Goal: Task Accomplishment & Management: Manage account settings

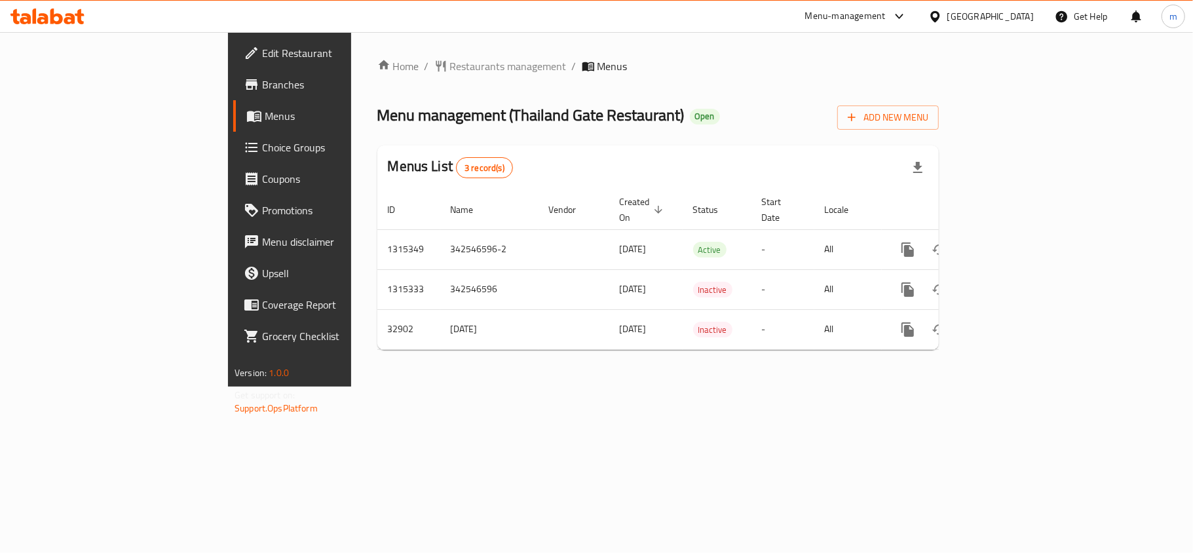
click at [30, 19] on icon at bounding box center [25, 18] width 11 height 11
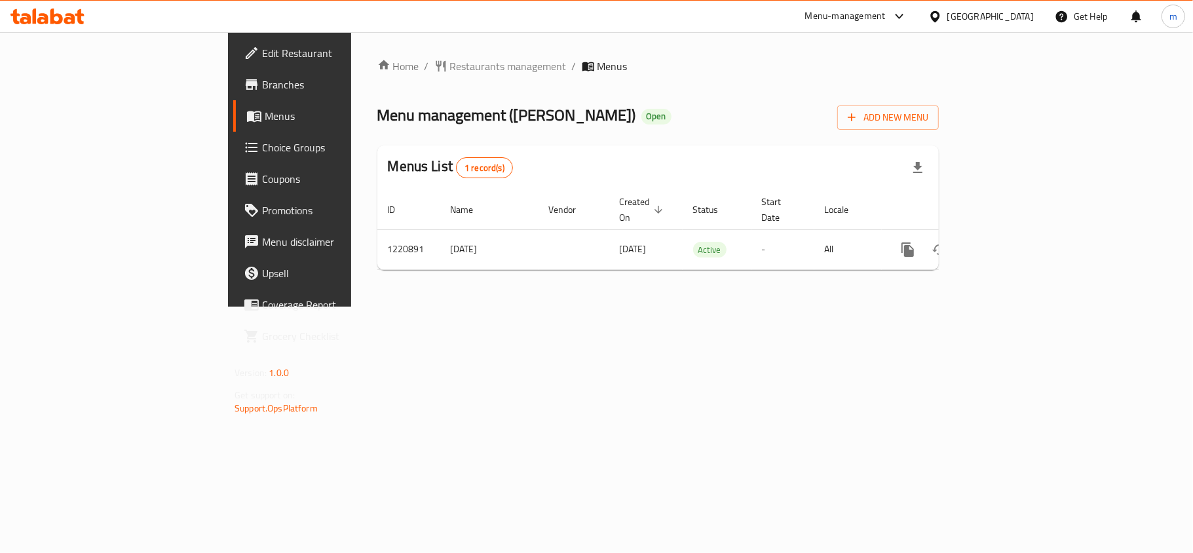
click at [942, 16] on icon at bounding box center [935, 17] width 14 height 14
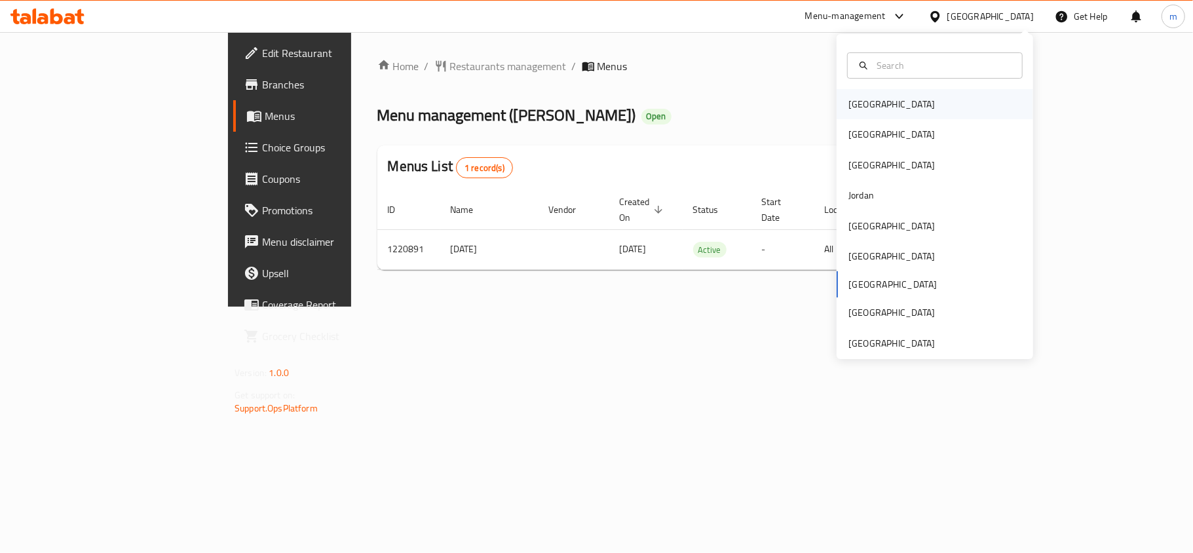
click at [900, 109] on div "[GEOGRAPHIC_DATA]" at bounding box center [934, 104] width 196 height 30
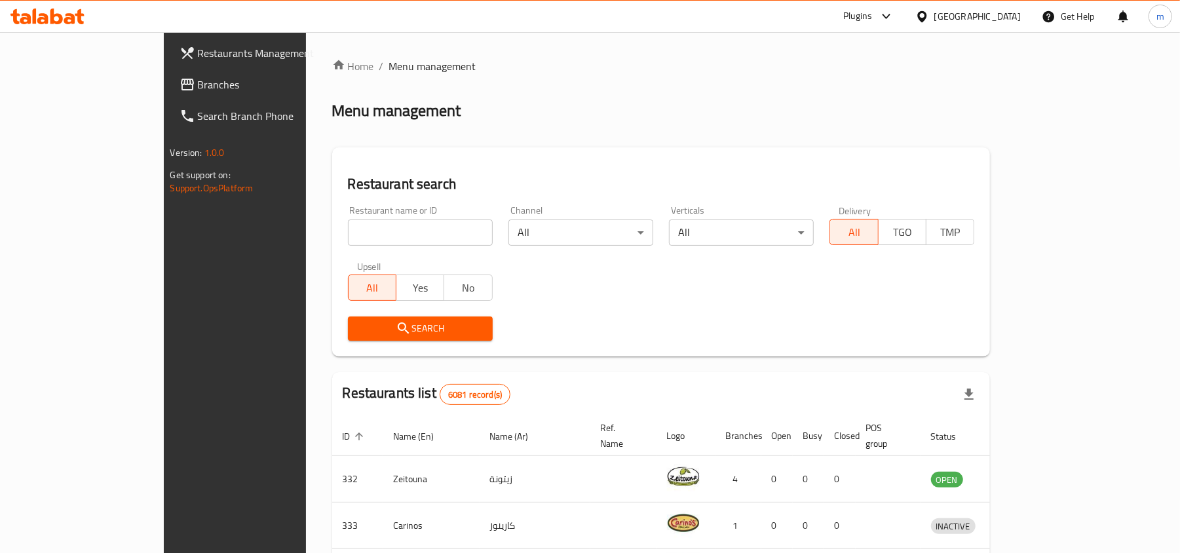
click at [894, 22] on icon at bounding box center [886, 17] width 16 height 16
click at [806, 158] on div "Global Quality Control Center" at bounding box center [822, 149] width 136 height 30
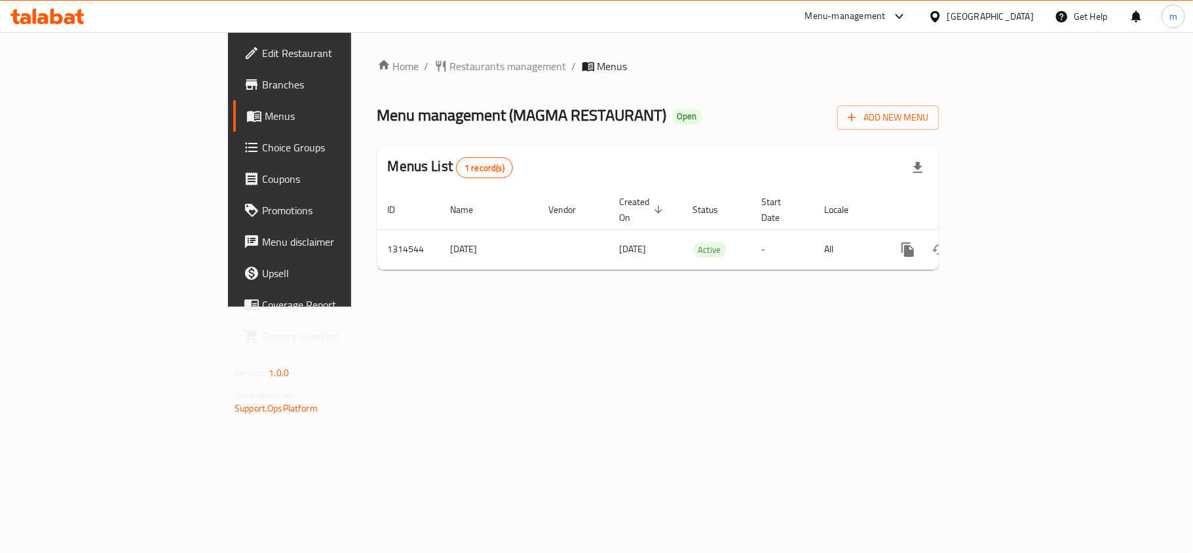
click at [613, 164] on div "Menus List 1 record(s)" at bounding box center [657, 167] width 561 height 45
click at [690, 176] on div "Menus List 1 record(s)" at bounding box center [657, 167] width 561 height 45
click at [407, 166] on div "Menus List 1 record(s)" at bounding box center [657, 167] width 561 height 45
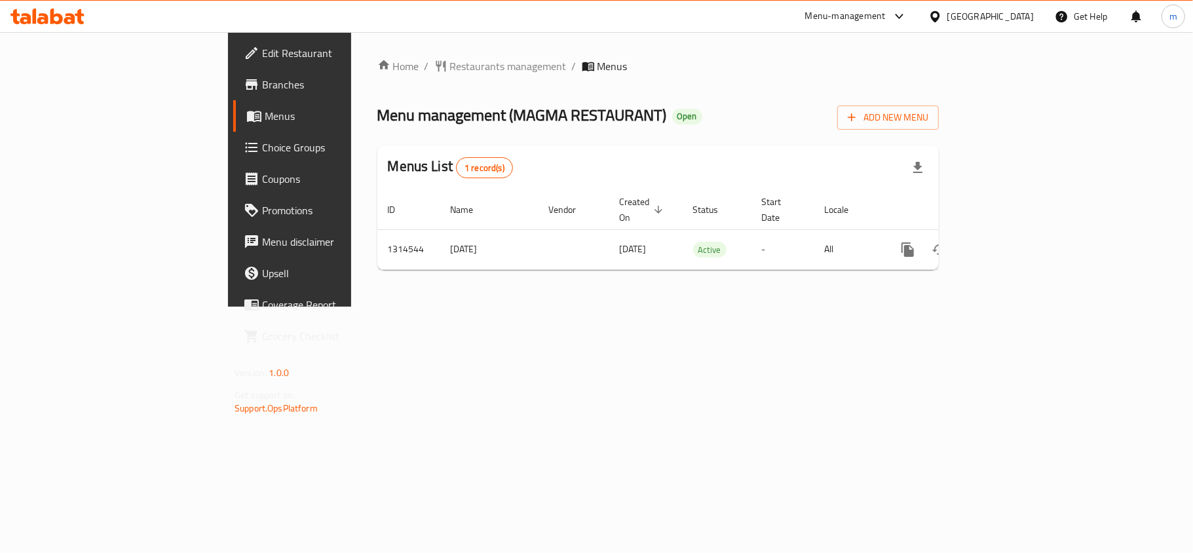
click at [407, 166] on div "Menus List 1 record(s)" at bounding box center [657, 167] width 561 height 45
click at [538, 165] on div "Menus List 1 record(s)" at bounding box center [657, 167] width 561 height 45
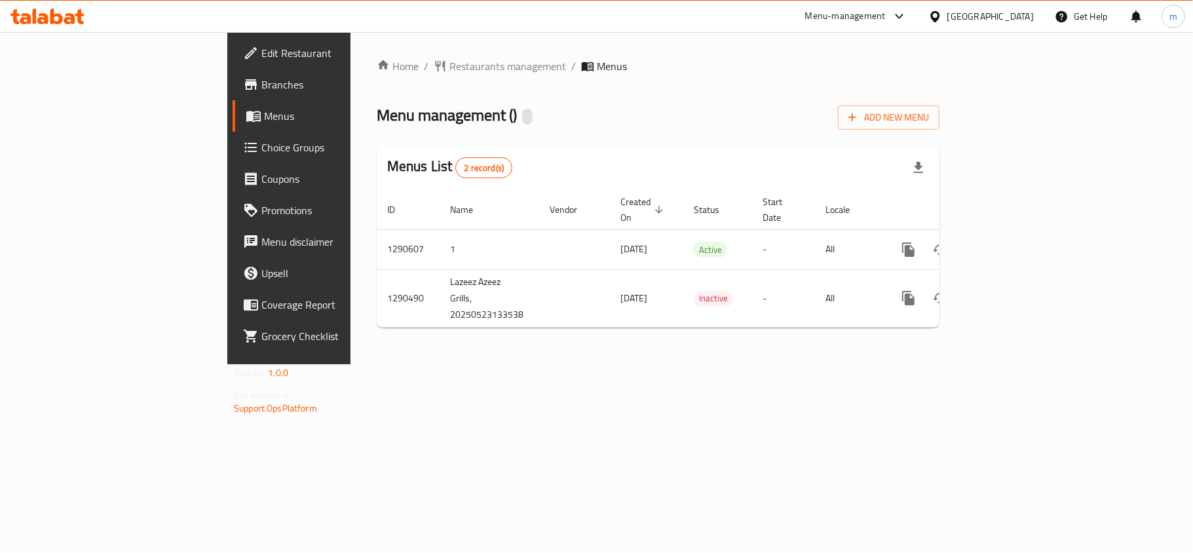
click at [658, 126] on div "Menu management ( ) Add New Menu" at bounding box center [658, 114] width 563 height 29
click at [658, 126] on div "Menu management ( Lazeez Azeez Grills ) Open Add New Menu" at bounding box center [658, 114] width 563 height 29
click at [261, 155] on span "Choice Groups" at bounding box center [338, 148] width 155 height 16
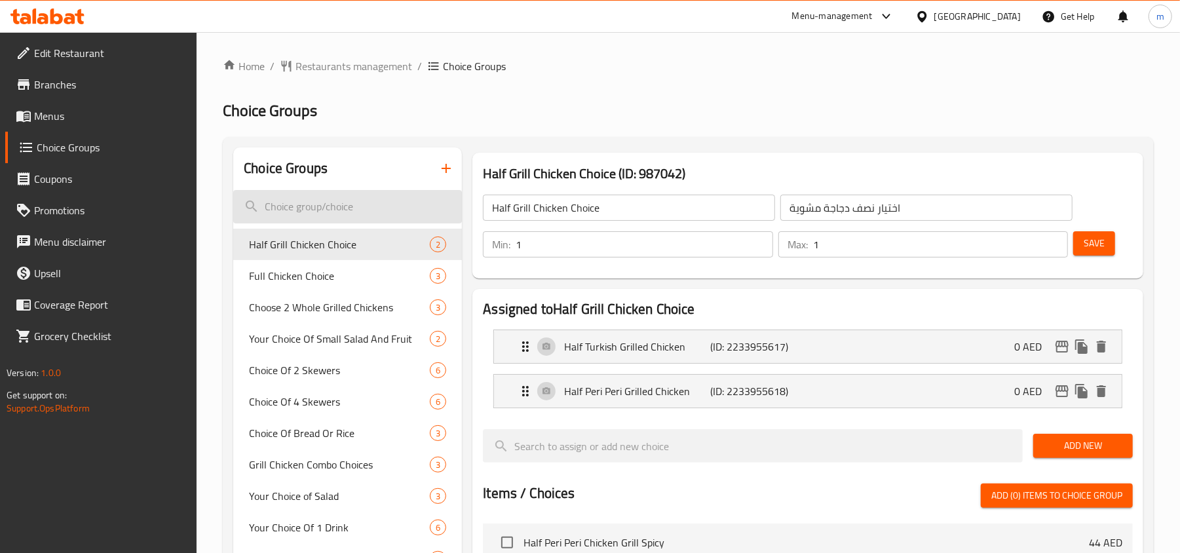
click at [343, 215] on input "search" at bounding box center [347, 206] width 229 height 33
paste input "Choice Of Bread Or Rice"
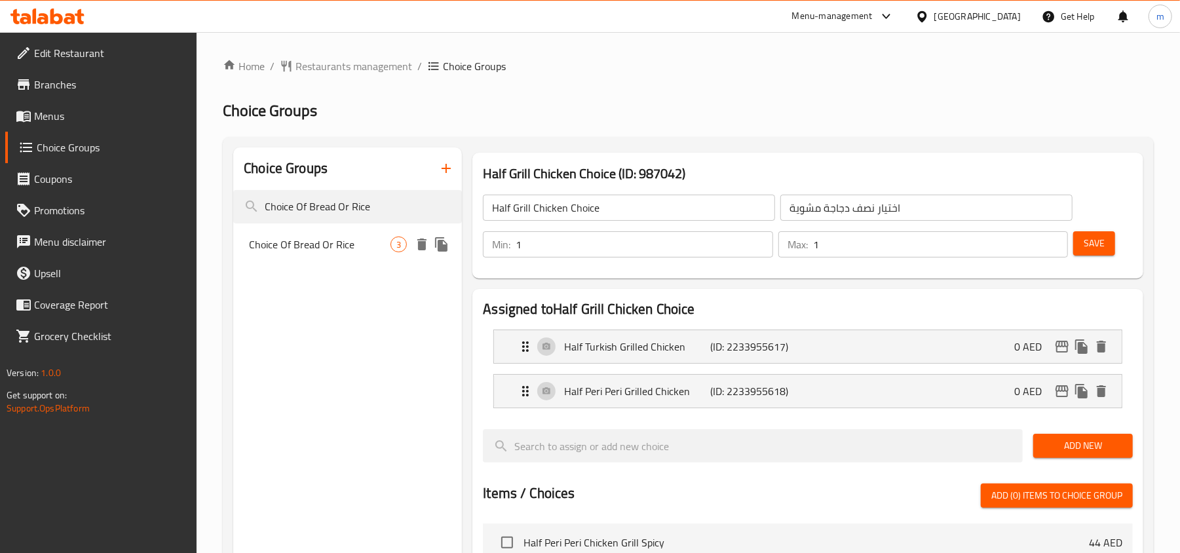
type input "Choice Of Bread Or Rice"
click at [376, 239] on span "Choice Of Bread Or Rice" at bounding box center [319, 244] width 141 height 16
type input "Choice Of Bread Or Rice"
type input "اختيار خبز أو أرز"
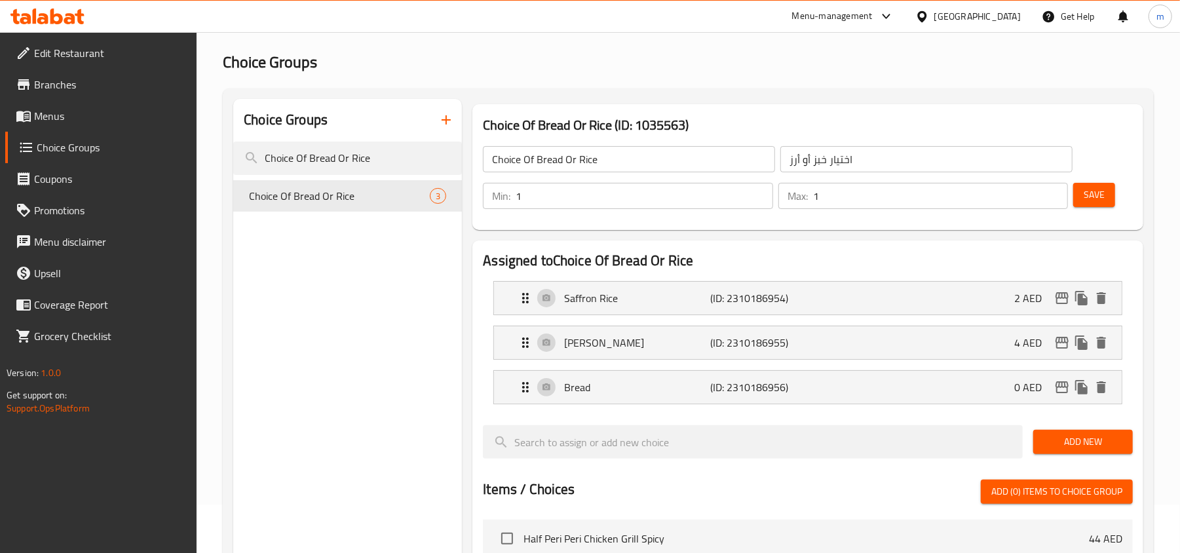
scroll to position [87, 0]
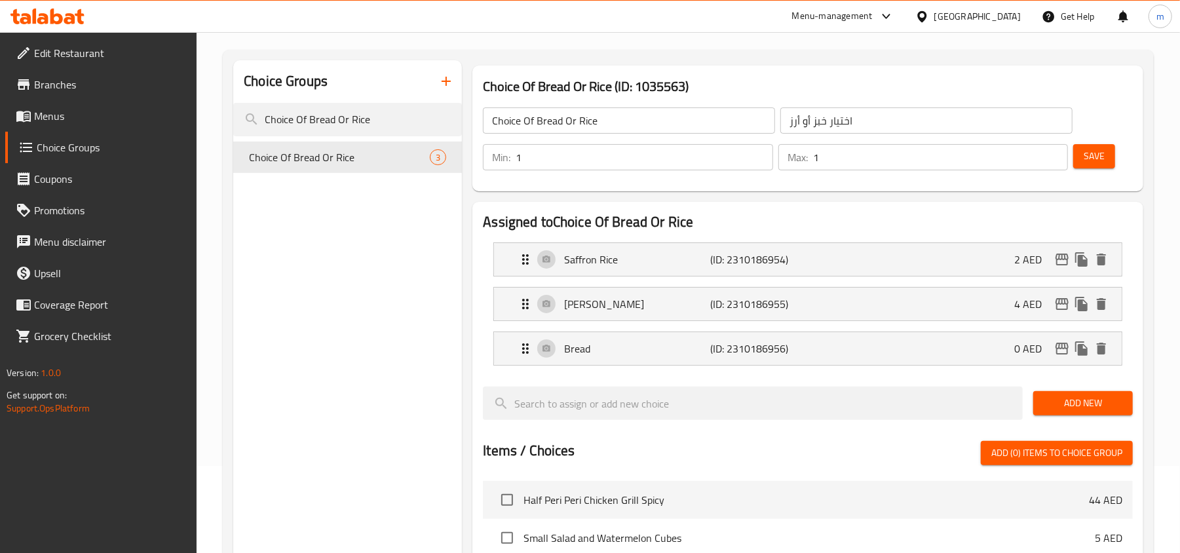
click at [847, 218] on h2 "Assigned to Choice Of Bread Or Rice" at bounding box center [808, 222] width 650 height 20
click at [874, 202] on div "Assigned to Choice Of Bread Or Rice Saffron Rice (ID: 2310186954) 2 AED Name (E…" at bounding box center [807, 510] width 671 height 616
click at [762, 228] on h2 "Assigned to Choice Of Bread Or Rice" at bounding box center [808, 222] width 650 height 20
click at [838, 215] on h2 "Assigned to Choice Of Bread Or Rice" at bounding box center [808, 222] width 650 height 20
click at [904, 62] on div "Choice Of Bread Or Rice (ID: 1035563) Choice Of Bread Or Rice ​ اختيار خبز أو أ…" at bounding box center [807, 128] width 681 height 136
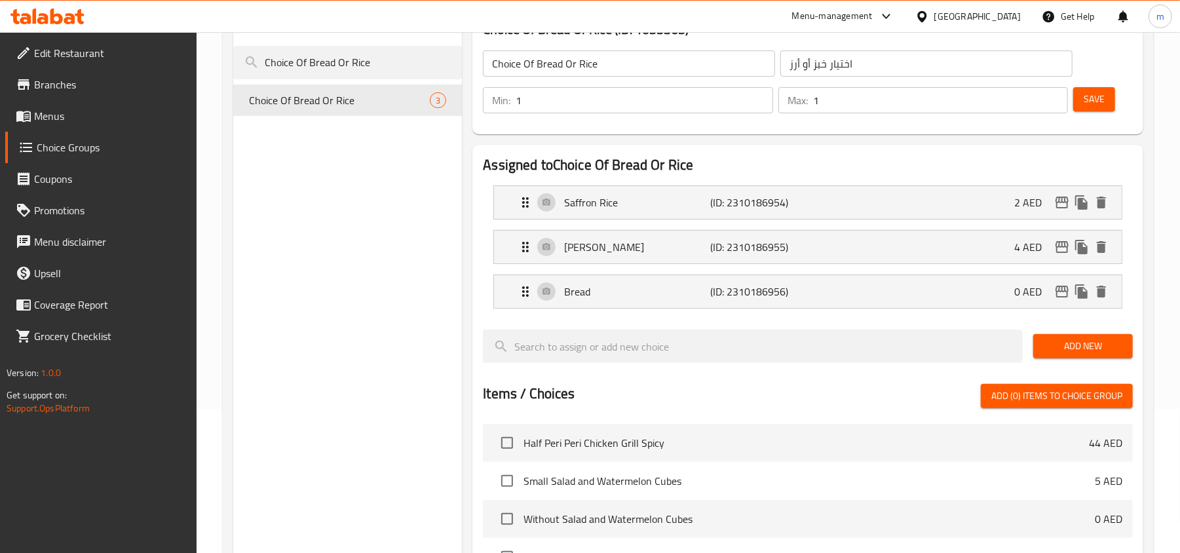
scroll to position [174, 0]
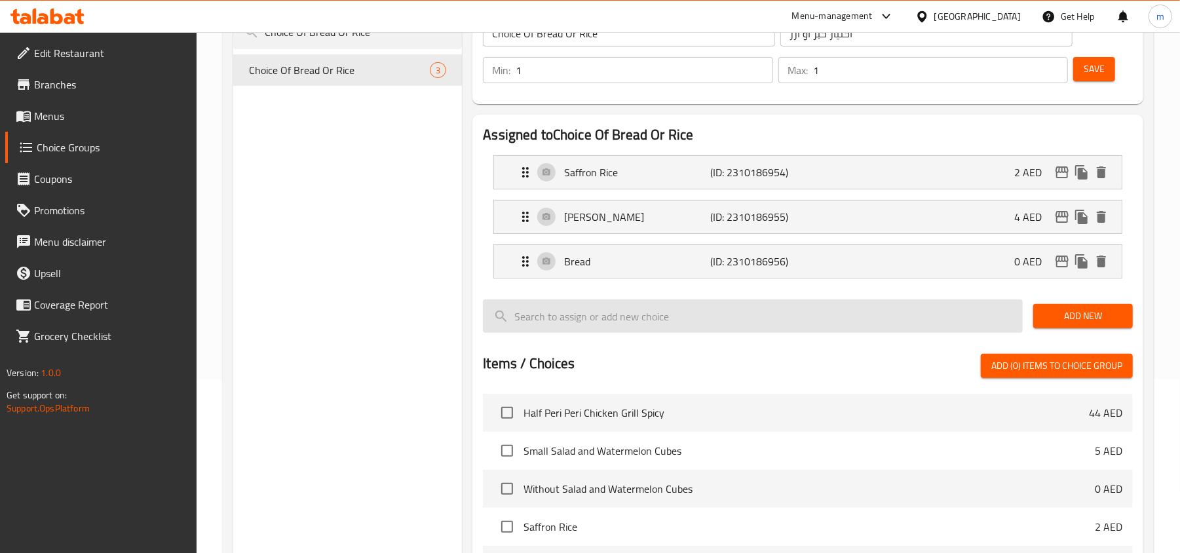
click at [760, 307] on input "search" at bounding box center [753, 315] width 540 height 33
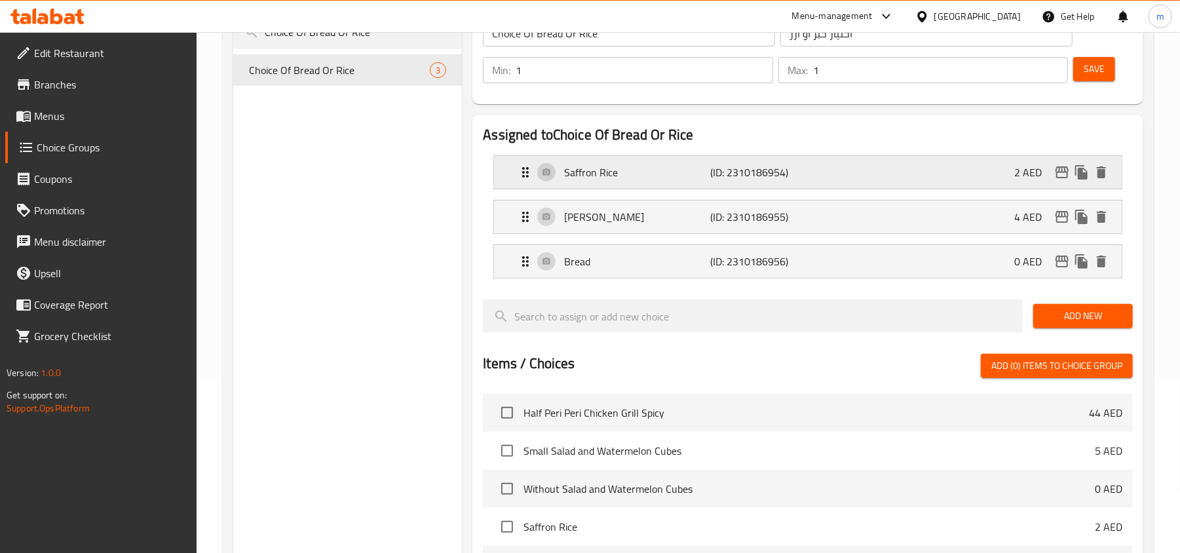
click at [837, 158] on div "Saffron Rice (ID: 2310186954) 2 AED" at bounding box center [811, 172] width 588 height 33
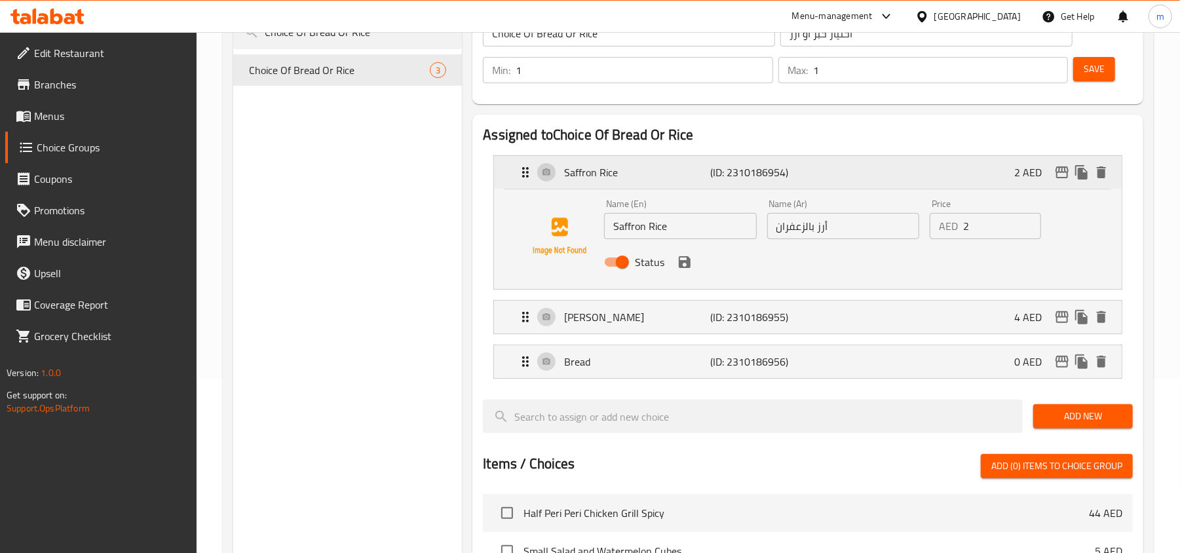
click at [837, 166] on div "Saffron Rice (ID: 2310186954) 2 AED" at bounding box center [811, 172] width 588 height 33
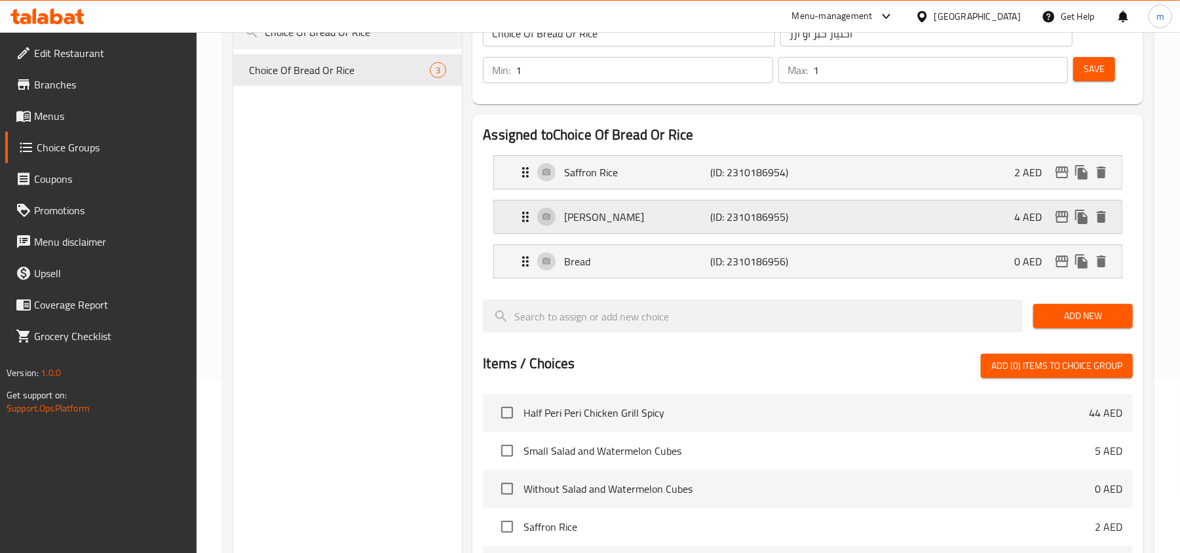
click at [838, 224] on div "Zeera Rice (ID: 2310186955) 4 AED" at bounding box center [811, 216] width 588 height 33
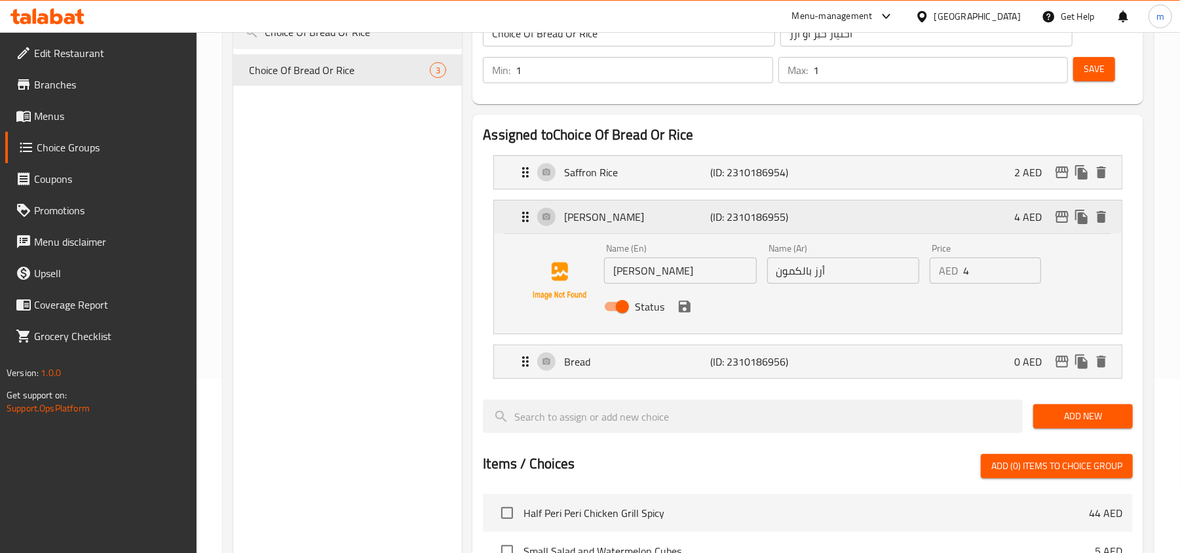
click at [842, 223] on div "Zeera Rice (ID: 2310186955) 4 AED" at bounding box center [811, 216] width 588 height 33
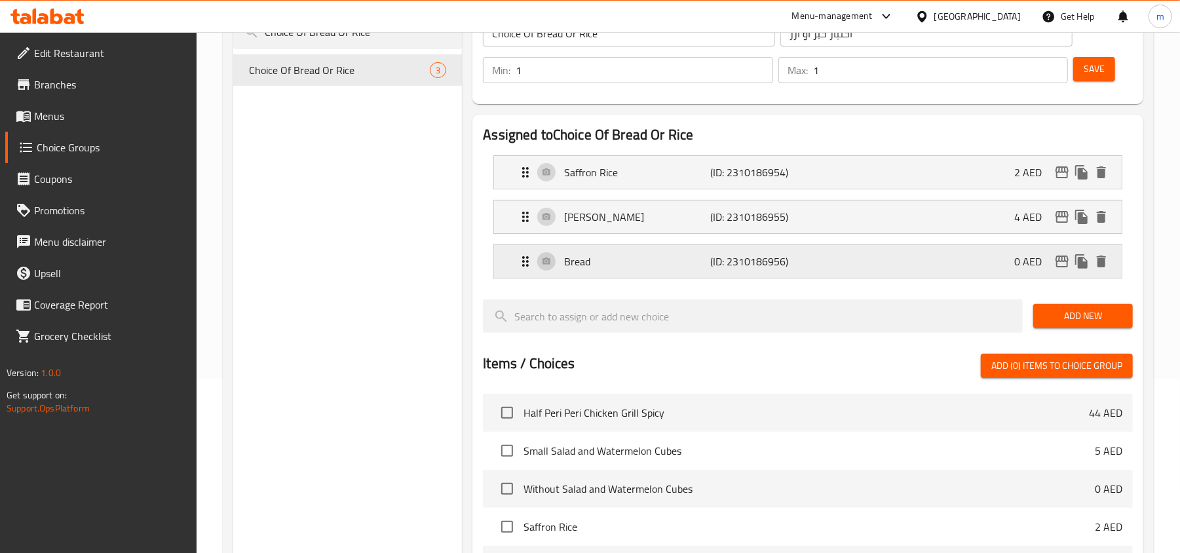
click at [834, 263] on div "Bread (ID: 2310186956) 0 AED" at bounding box center [811, 261] width 588 height 33
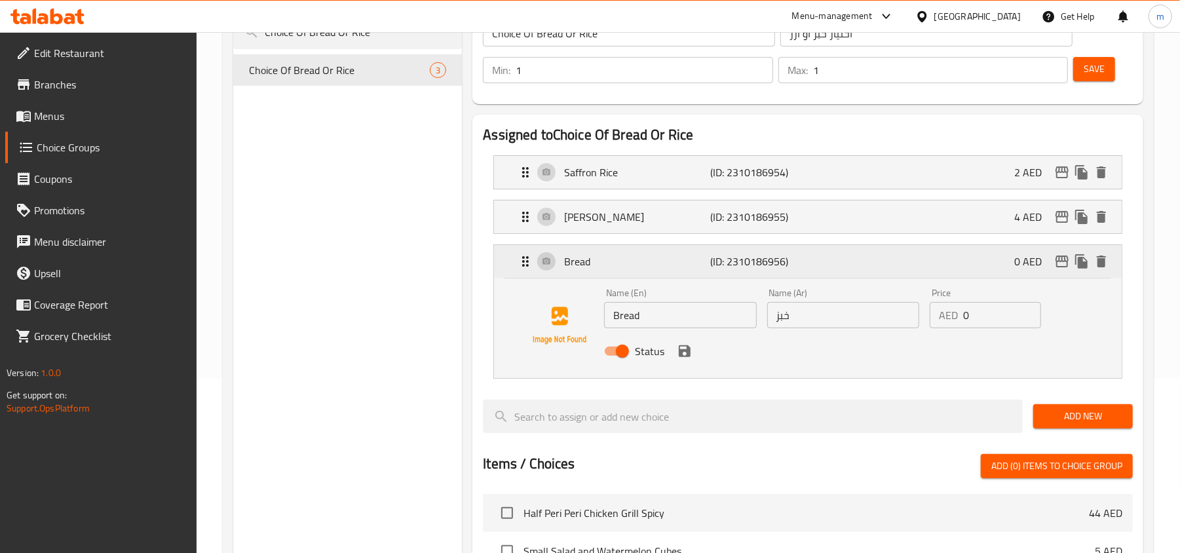
click at [834, 263] on div "Bread (ID: 2310186956) 0 AED" at bounding box center [811, 261] width 588 height 33
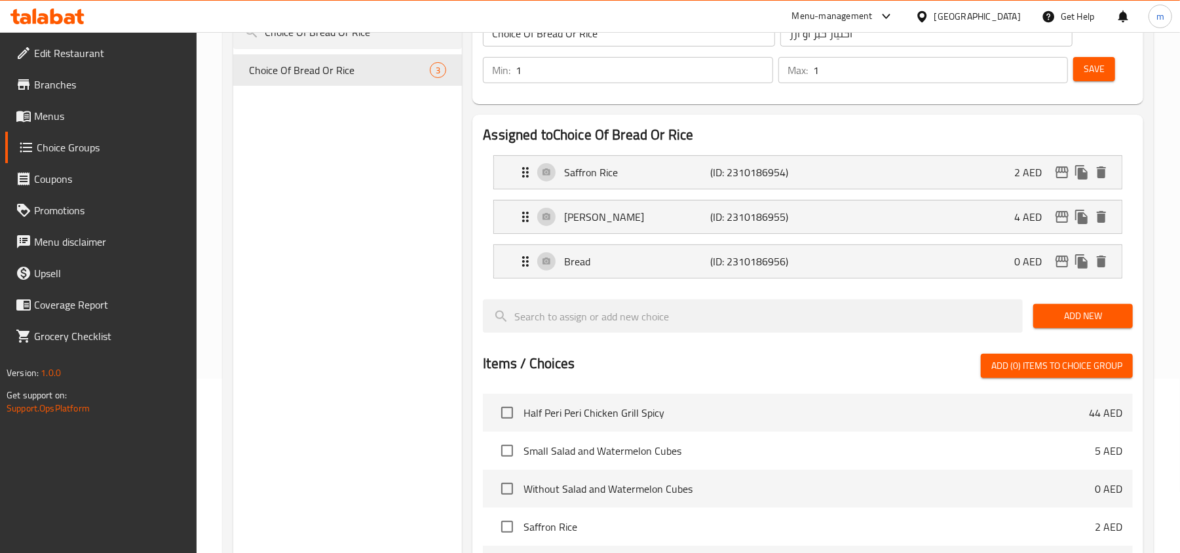
click at [972, 20] on div "[GEOGRAPHIC_DATA]" at bounding box center [977, 16] width 86 height 14
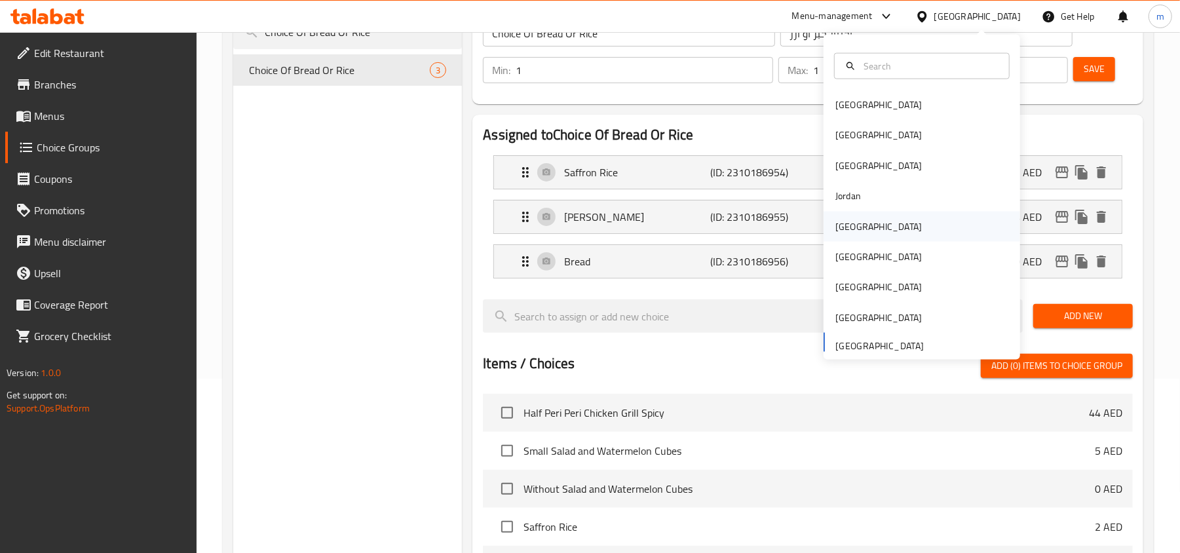
click at [844, 228] on div "[GEOGRAPHIC_DATA]" at bounding box center [878, 226] width 86 height 14
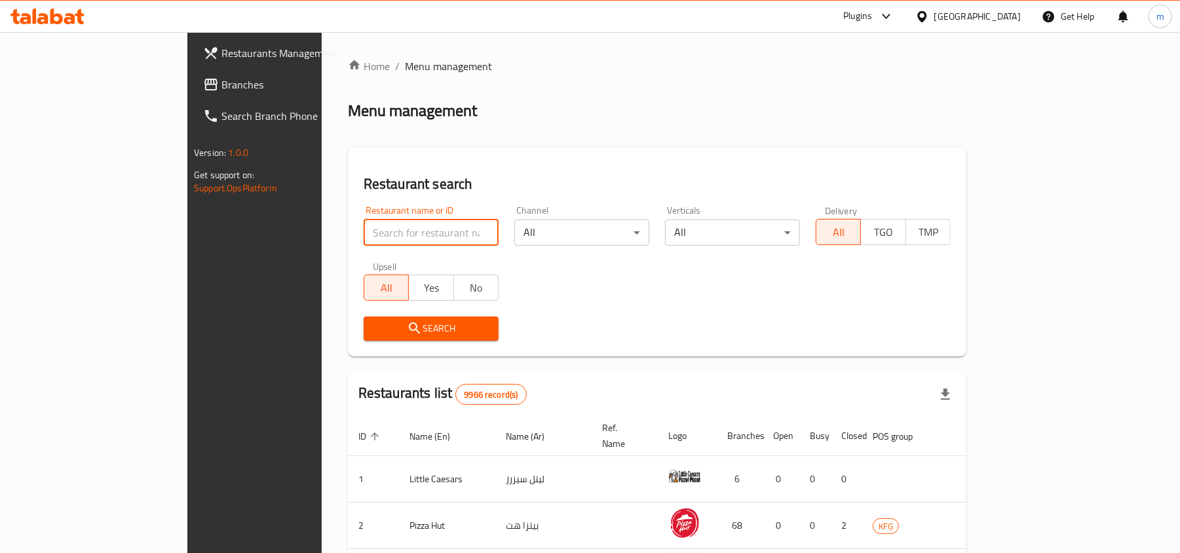
click at [363, 241] on input "search" at bounding box center [430, 232] width 135 height 26
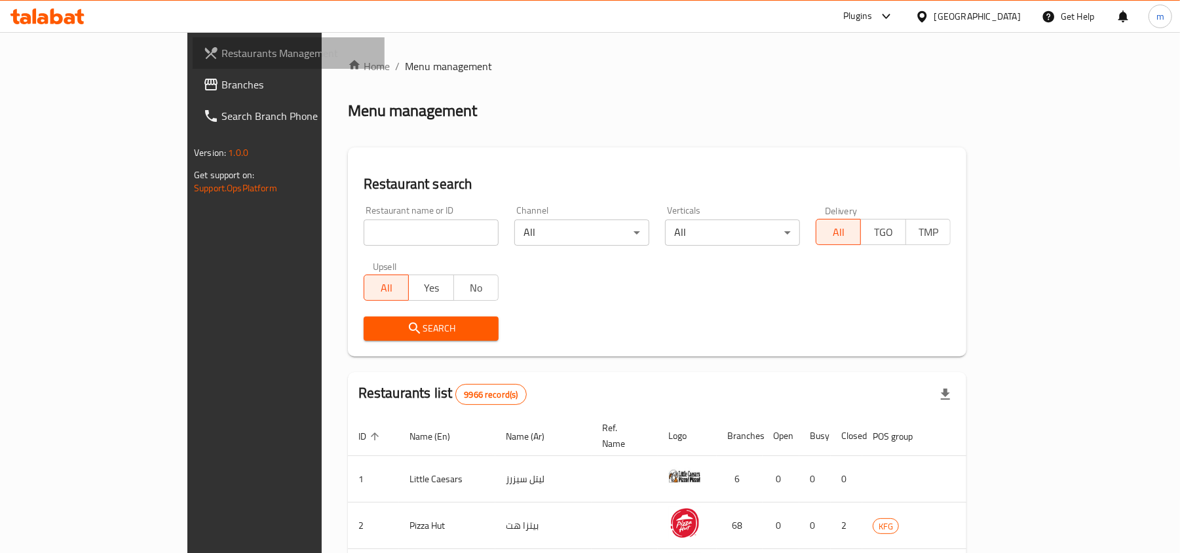
click at [221, 58] on span "Restaurants Management" at bounding box center [297, 53] width 153 height 16
click at [221, 84] on span "Branches" at bounding box center [297, 85] width 153 height 16
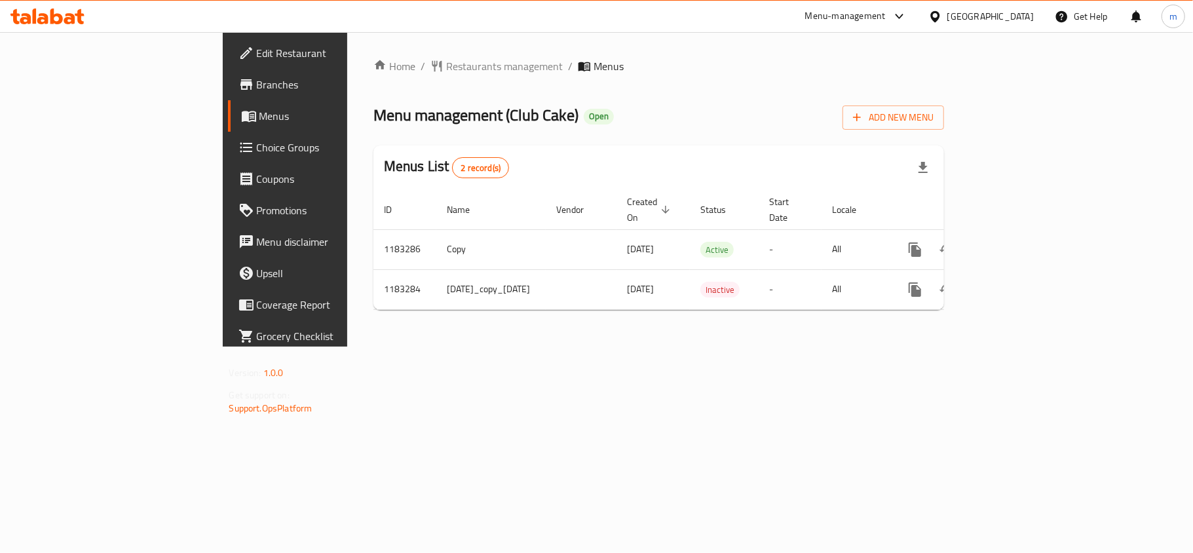
click at [650, 121] on div "Menu management ( Club Cake ) Open Add New Menu" at bounding box center [658, 114] width 571 height 29
click at [668, 142] on div "Home / Restaurants management / Menus Menu management ( Club Cake ) Open Add Ne…" at bounding box center [658, 189] width 571 height 262
click at [257, 145] on span "Choice Groups" at bounding box center [334, 148] width 155 height 16
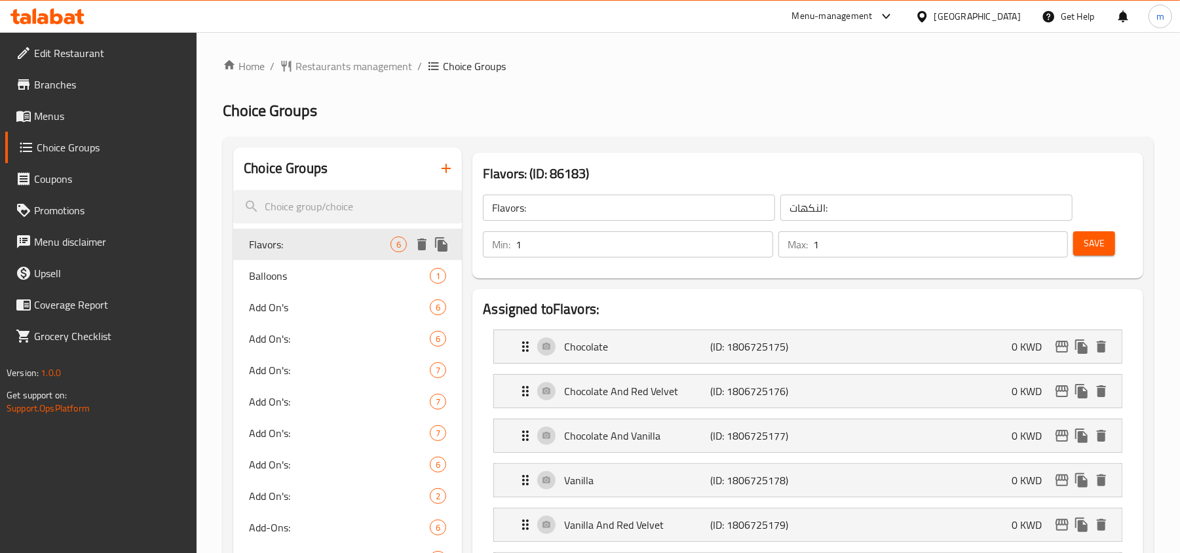
click at [333, 232] on div "Flavors: 6" at bounding box center [347, 244] width 229 height 31
click at [331, 202] on input "search" at bounding box center [347, 206] width 229 height 33
paste input "Add-Ons"
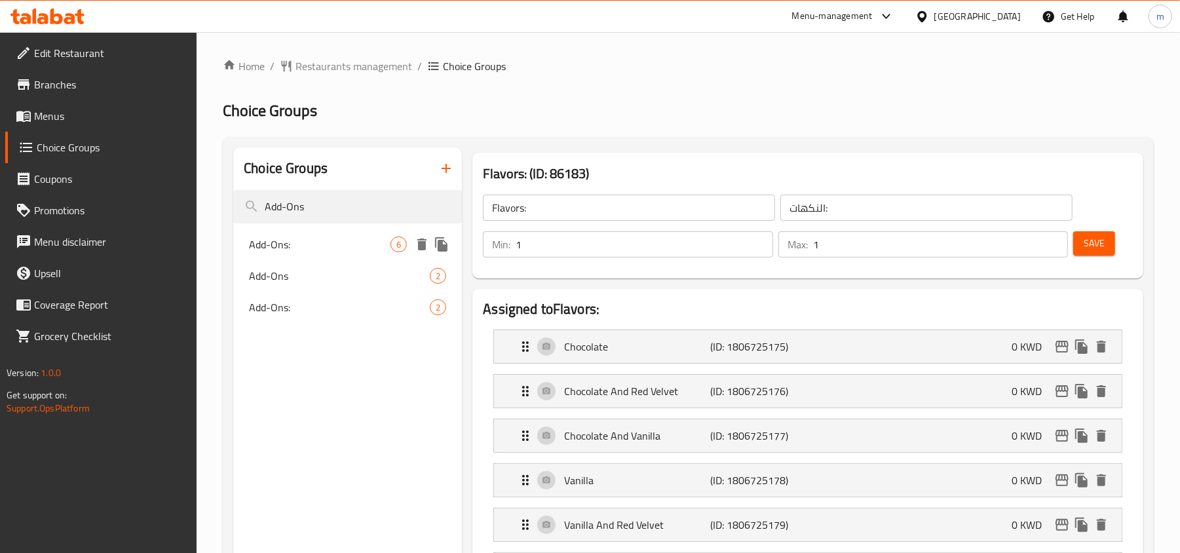
type input "Add-Ons"
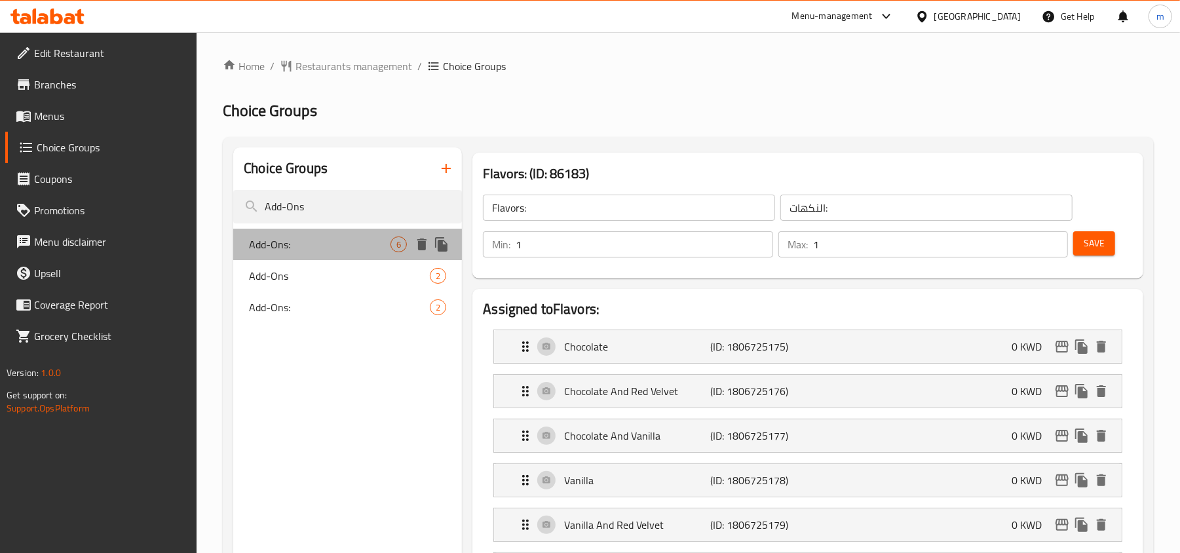
click at [314, 241] on span "Add-Ons:" at bounding box center [319, 244] width 141 height 16
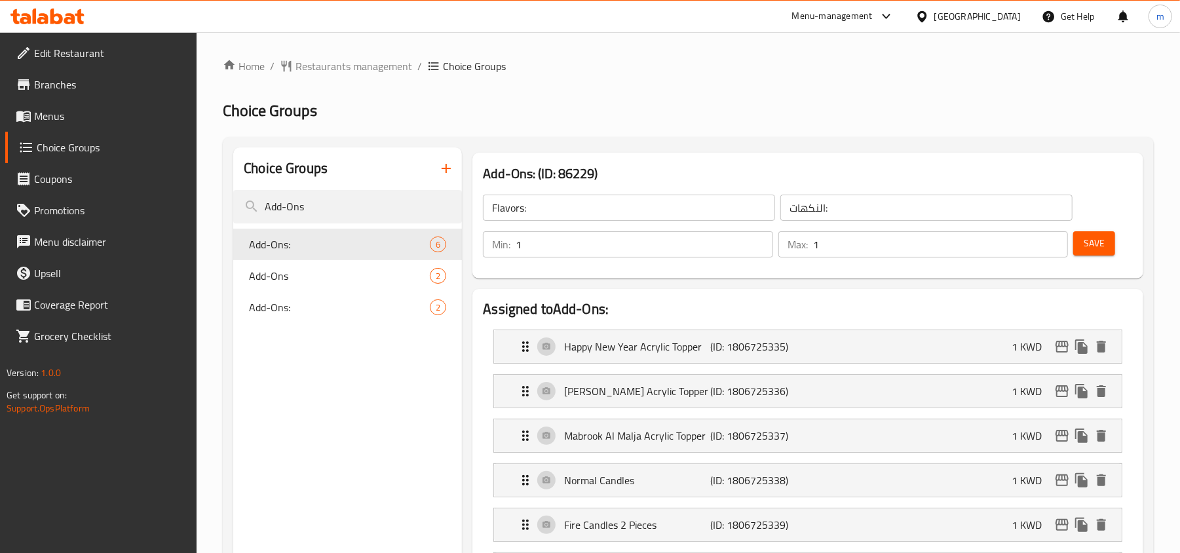
type input "Add-Ons:"
type input "الإضافات:"
type input "0"
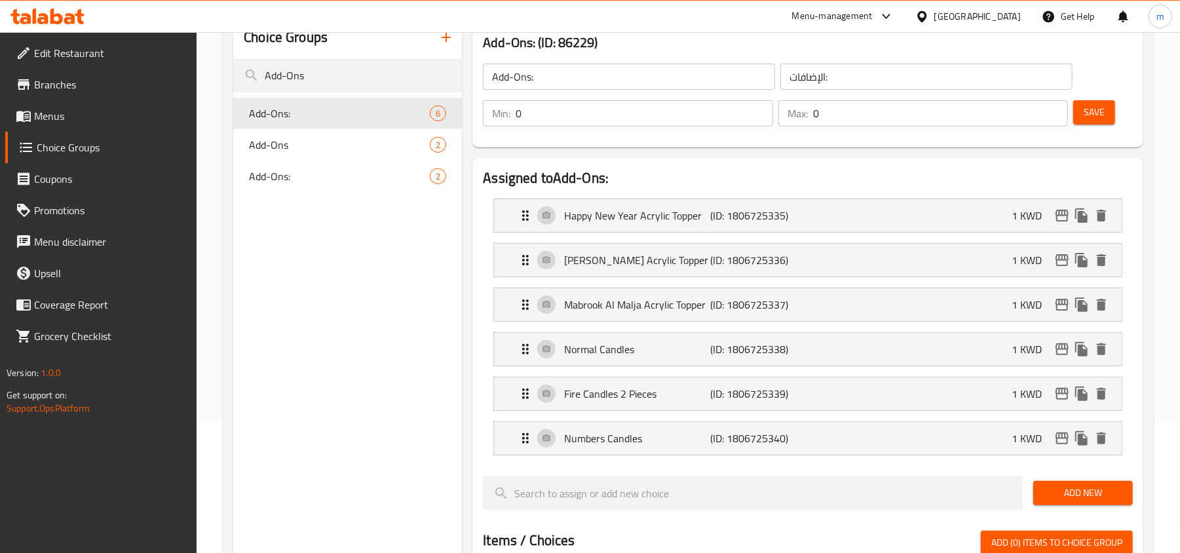
scroll to position [87, 0]
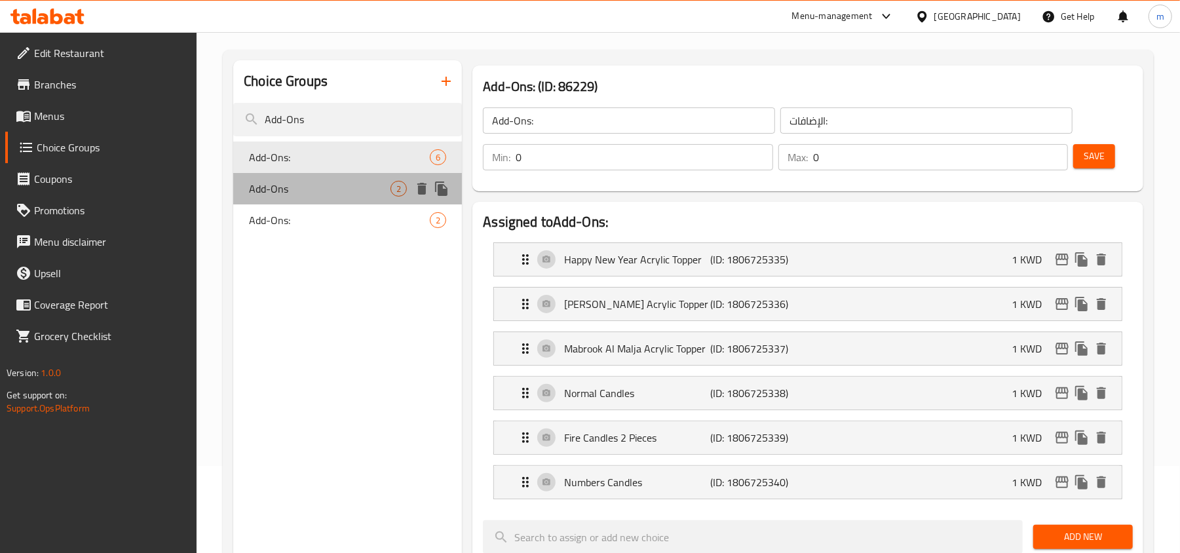
click at [309, 177] on div "Add-Ons 2" at bounding box center [347, 188] width 229 height 31
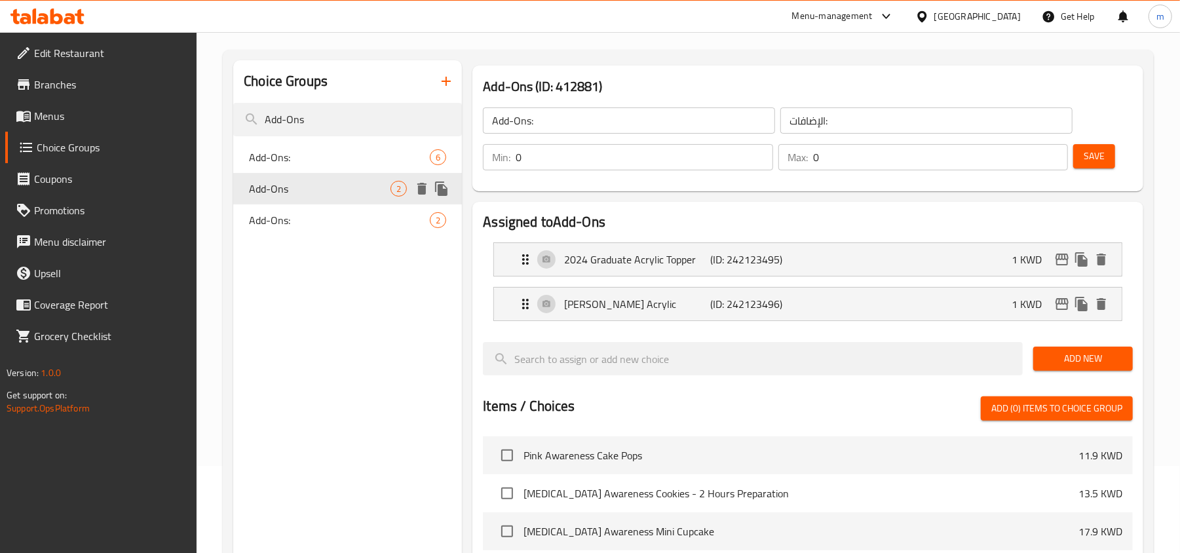
type input "Add-Ons"
type input "الاضافات"
type input "1"
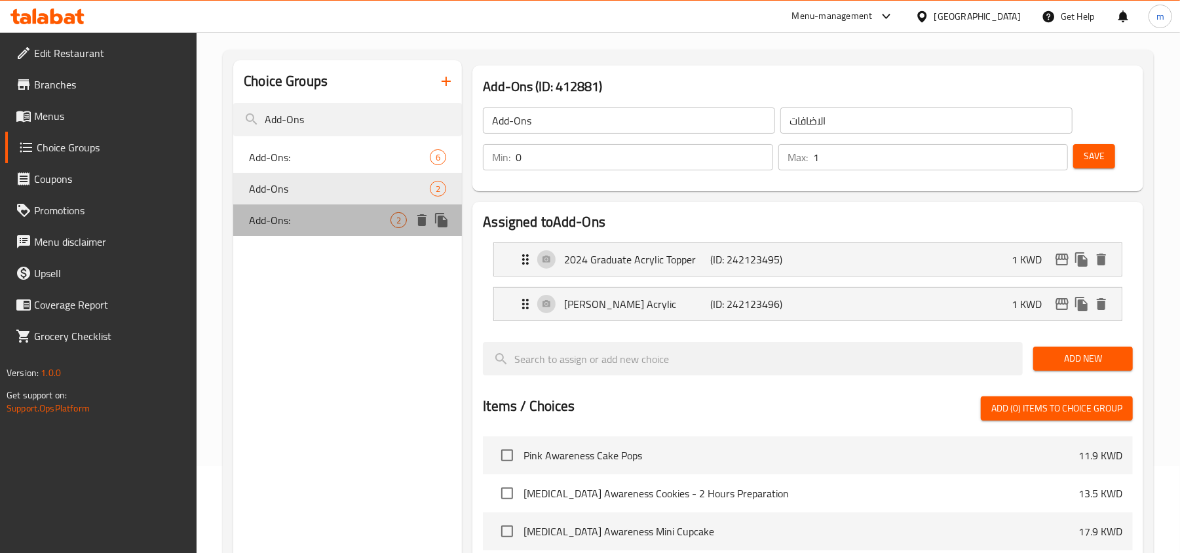
click at [286, 207] on div "Add-Ons: 2" at bounding box center [347, 219] width 229 height 31
type input "Add-Ons:"
type input "الإضافات:"
type input "0"
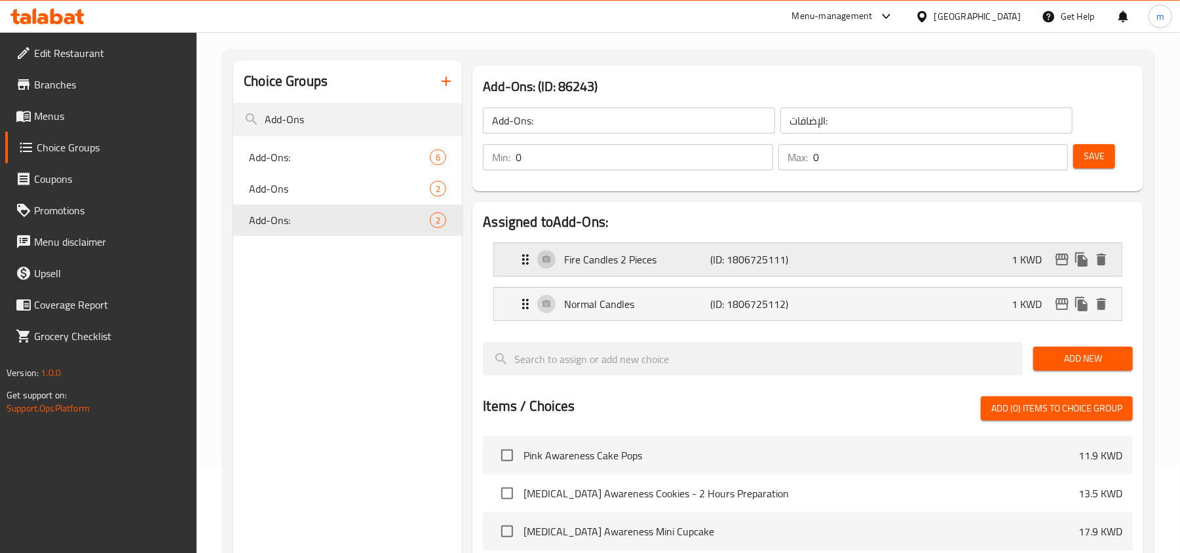
click at [816, 249] on div "Fire Candles 2 Pieces (ID: 1806725111) 1 KWD" at bounding box center [811, 259] width 588 height 33
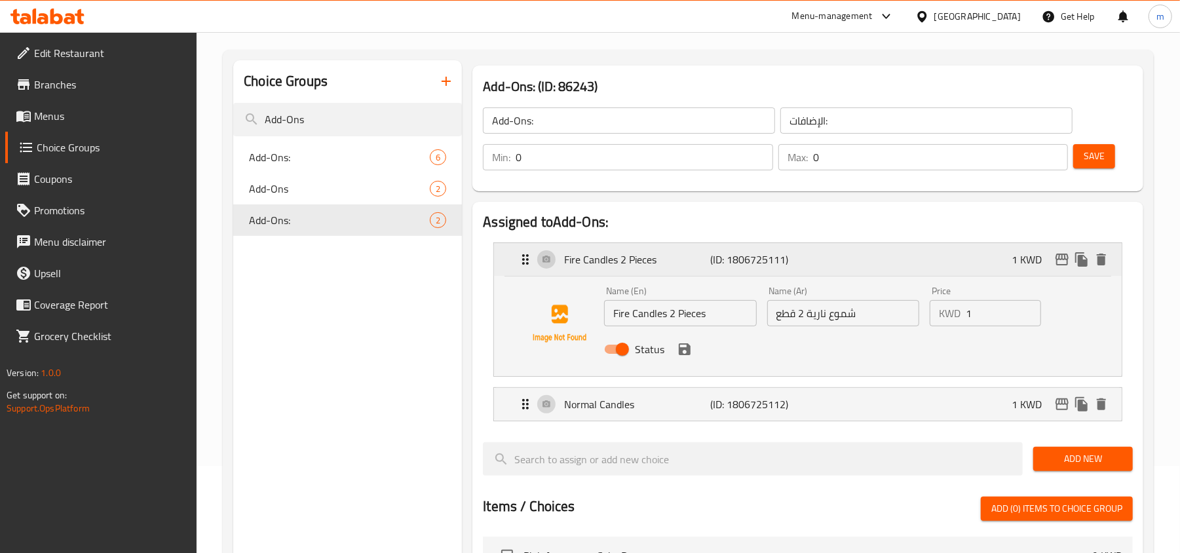
click at [816, 249] on div "Fire Candles 2 Pieces (ID: 1806725111) 1 KWD" at bounding box center [811, 259] width 588 height 33
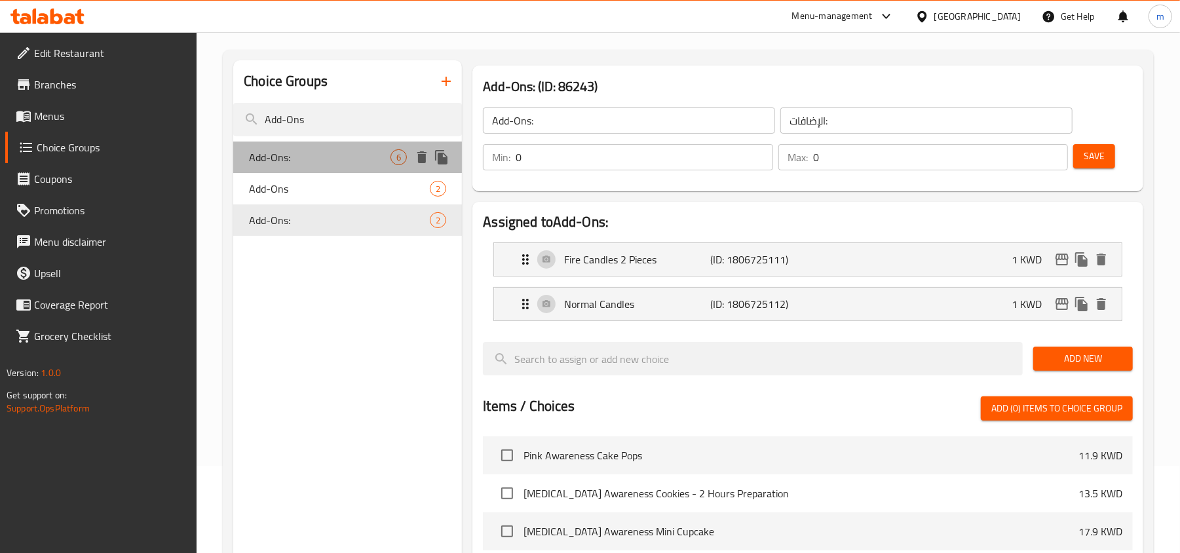
click at [310, 157] on span "Add-Ons:" at bounding box center [319, 157] width 141 height 16
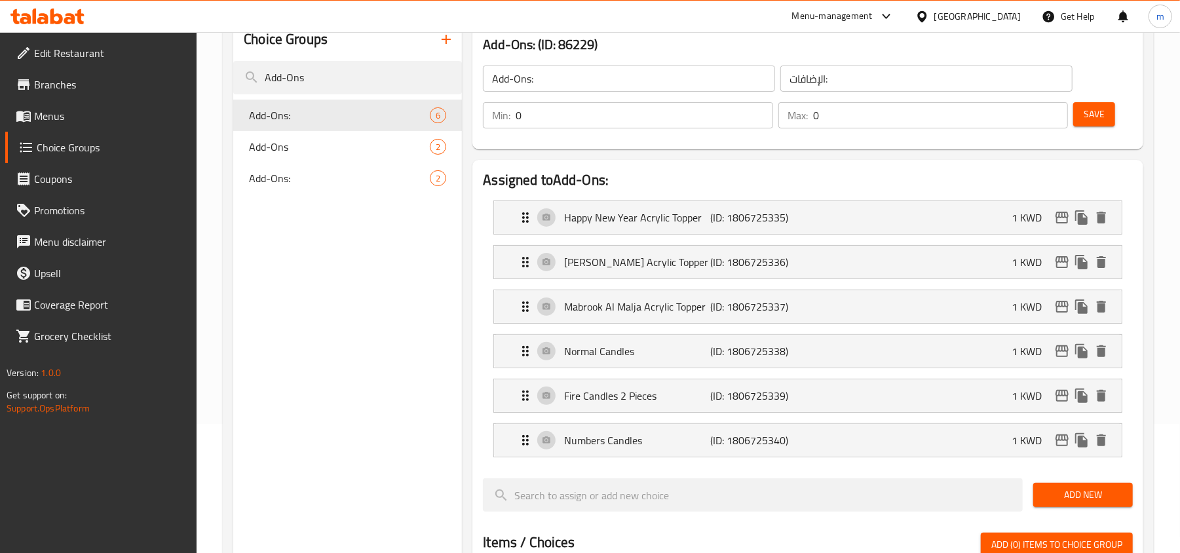
scroll to position [0, 0]
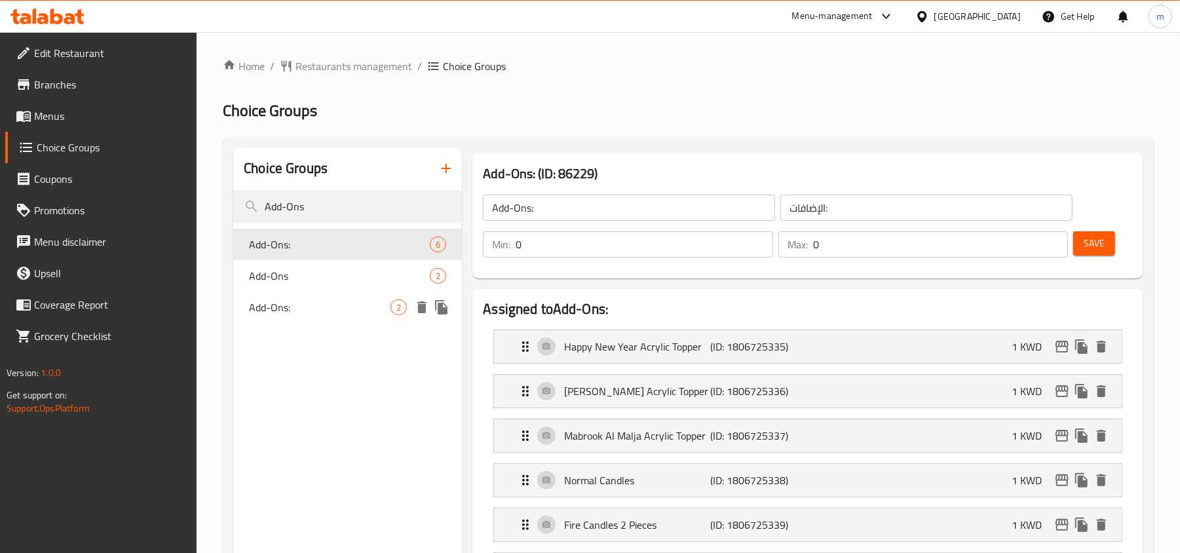
click at [276, 312] on span "Add-Ons:" at bounding box center [319, 307] width 141 height 16
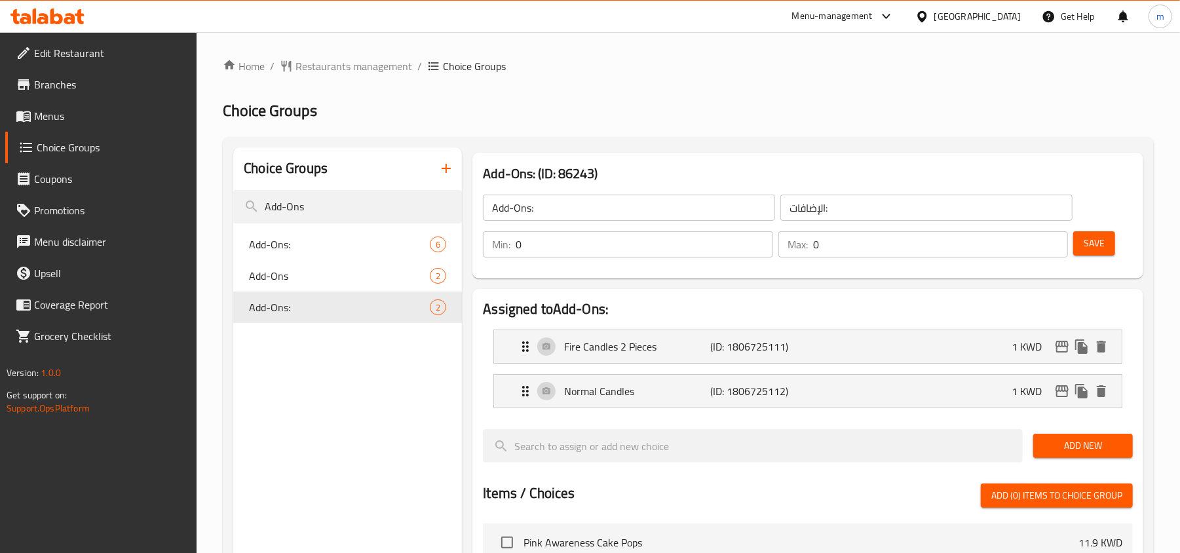
click at [59, 19] on icon at bounding box center [56, 17] width 12 height 16
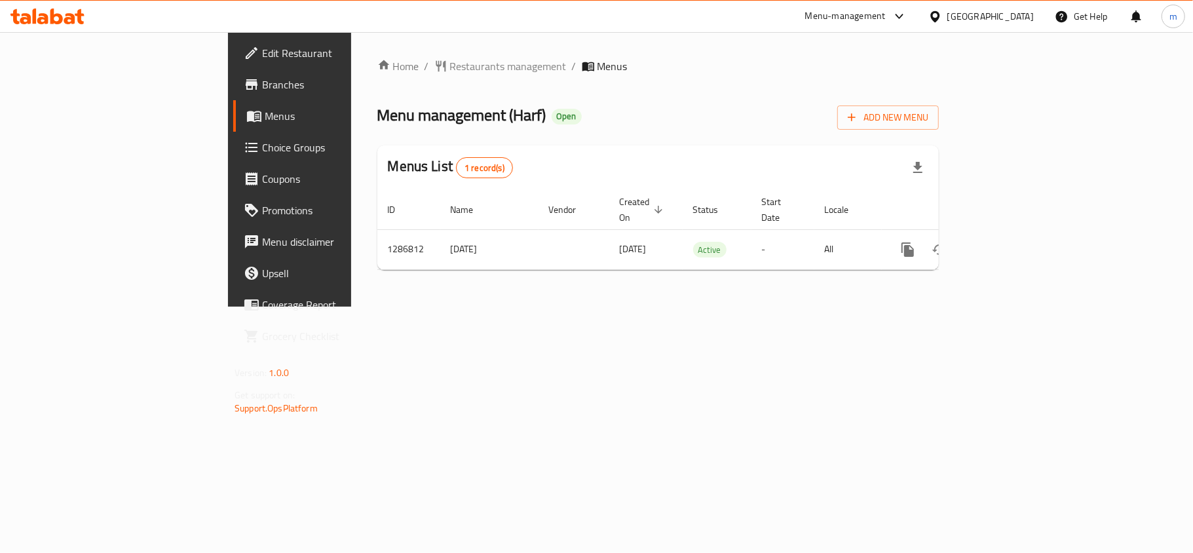
click at [262, 150] on span "Choice Groups" at bounding box center [339, 148] width 155 height 16
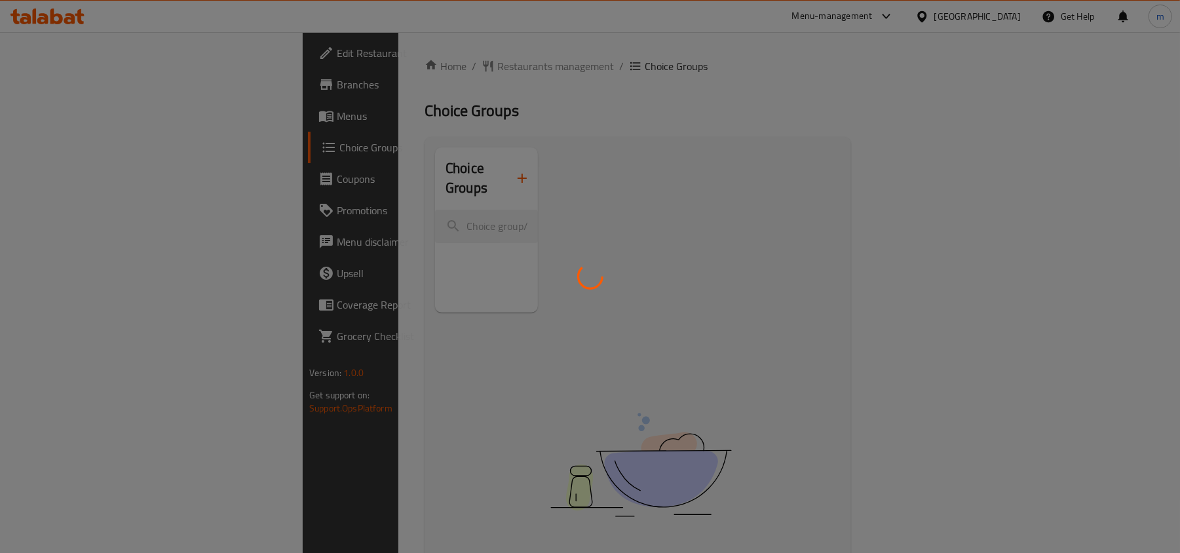
click at [291, 213] on div at bounding box center [590, 276] width 1180 height 553
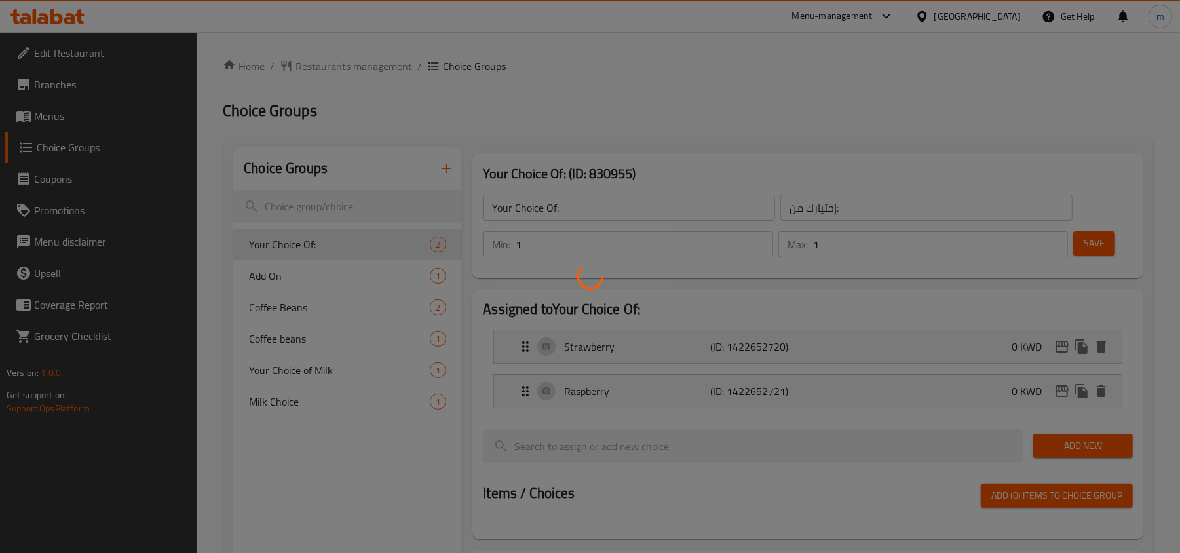
click at [310, 202] on div at bounding box center [590, 276] width 1180 height 553
click at [317, 207] on div at bounding box center [590, 276] width 1180 height 553
click at [333, 202] on div at bounding box center [590, 276] width 1180 height 553
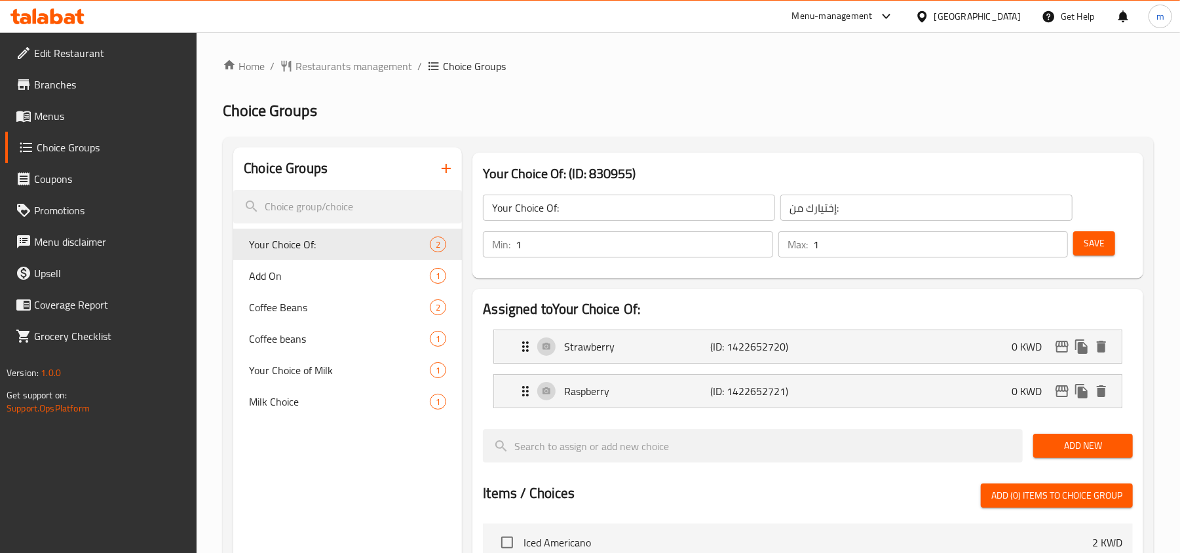
click at [333, 202] on input "search" at bounding box center [347, 206] width 229 height 33
paste input "Milk Choice"
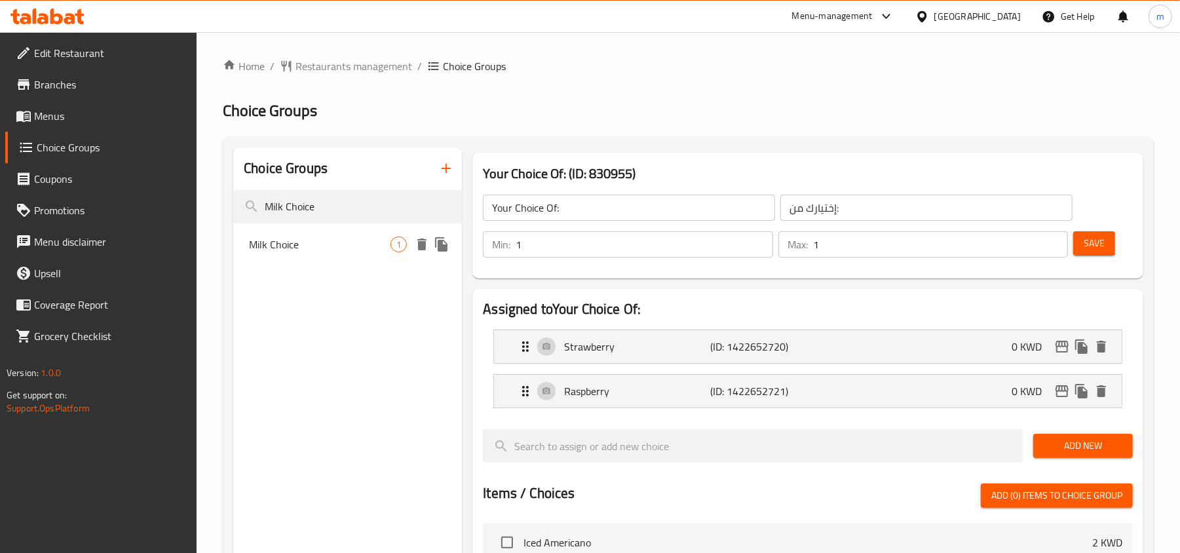
type input "Milk Choice"
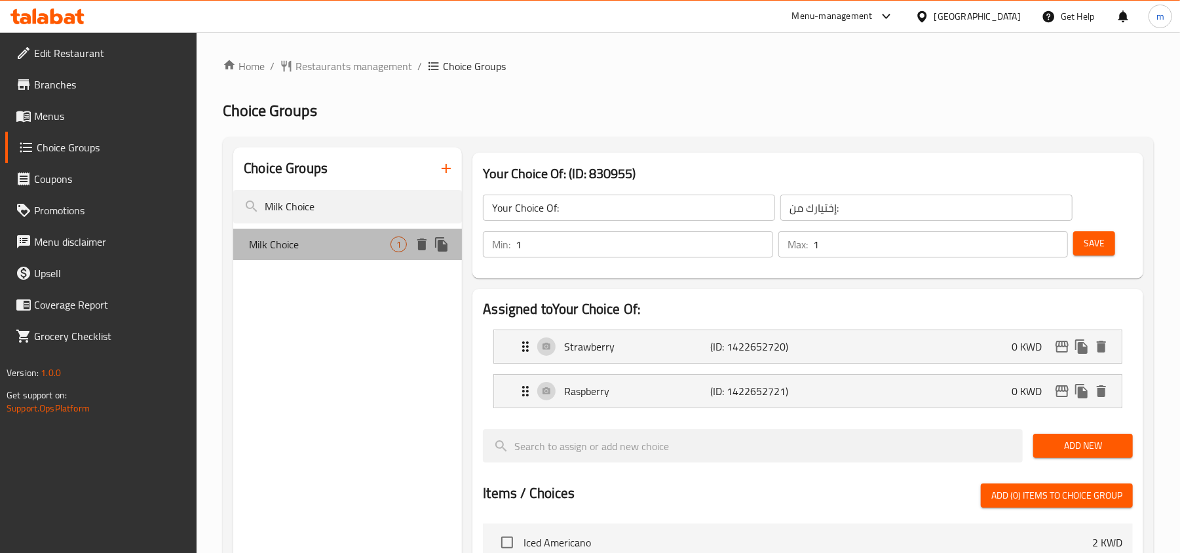
click at [317, 236] on span "Milk Choice" at bounding box center [319, 244] width 141 height 16
type input "Milk Choice"
type input "اختيار حليب"
type input "0"
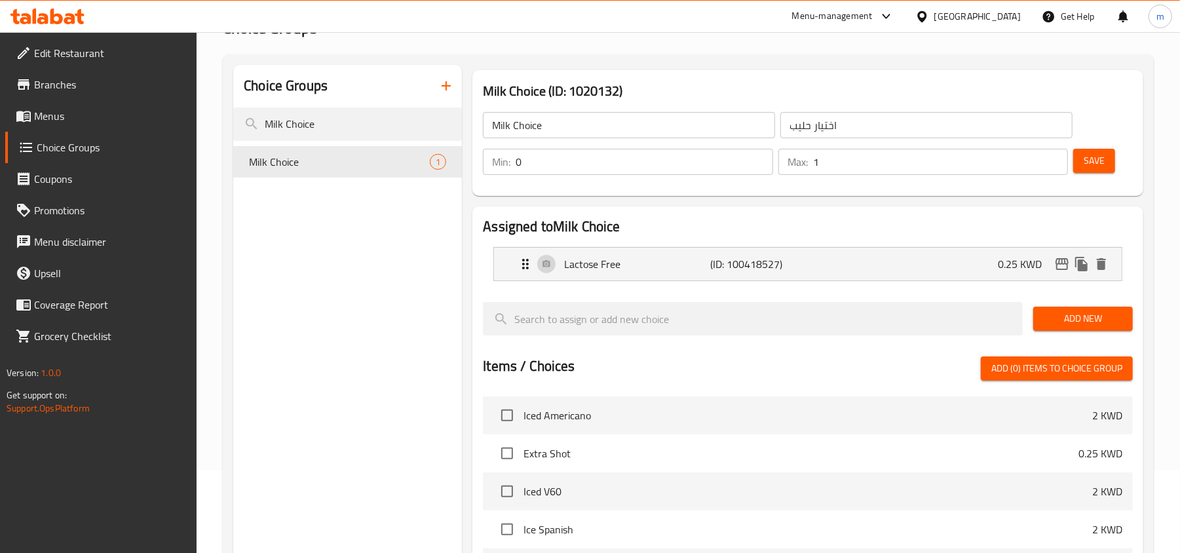
scroll to position [87, 0]
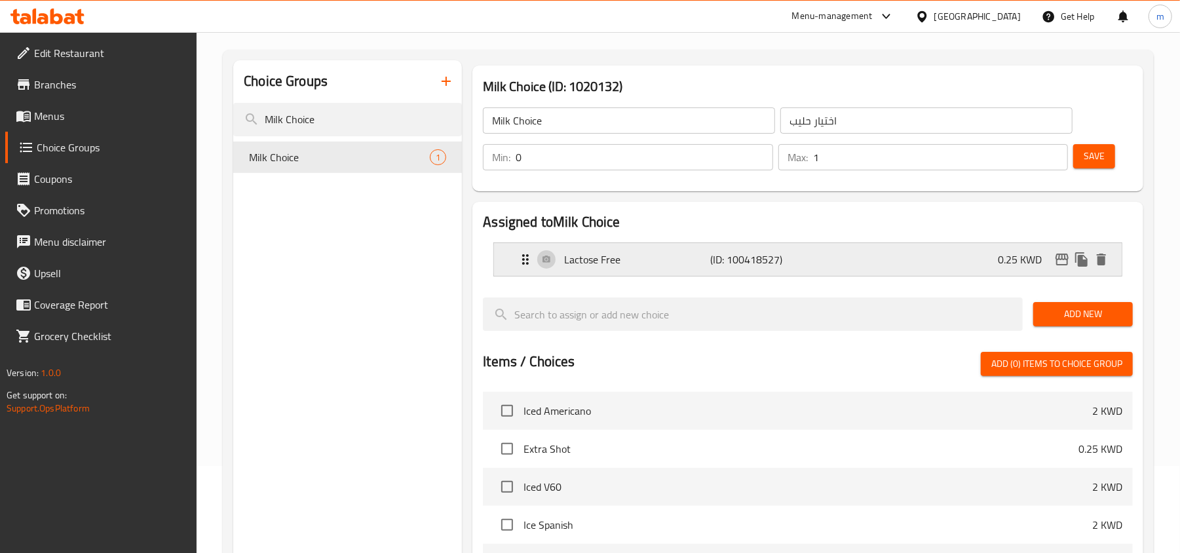
click at [849, 257] on div "Lactose Free (ID: 100418527) 0.25 KWD" at bounding box center [811, 259] width 588 height 33
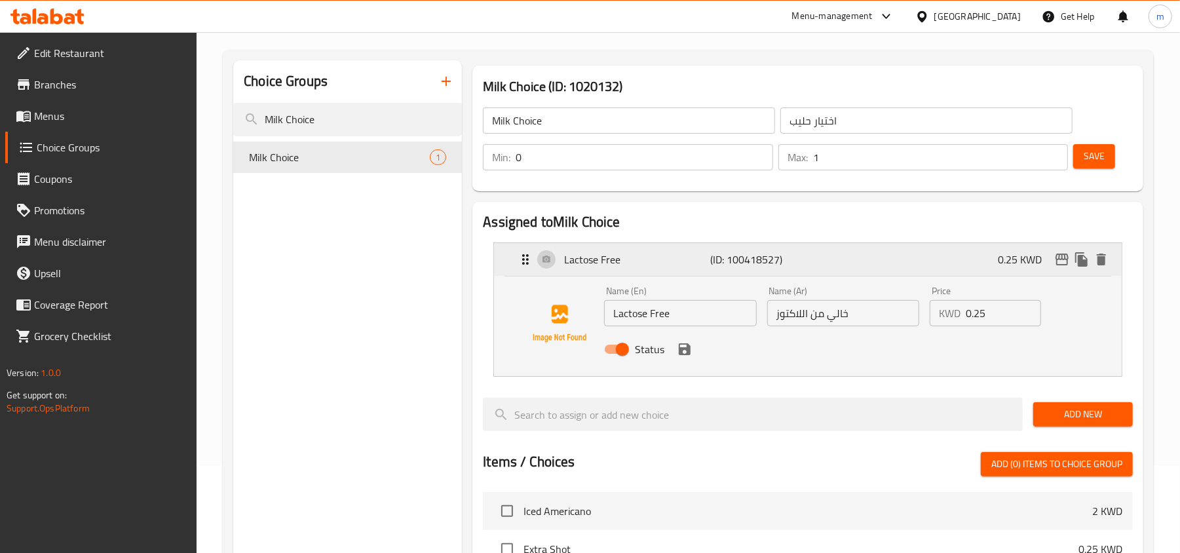
click at [849, 257] on div "Lactose Free (ID: 100418527) 0.25 KWD" at bounding box center [811, 259] width 588 height 33
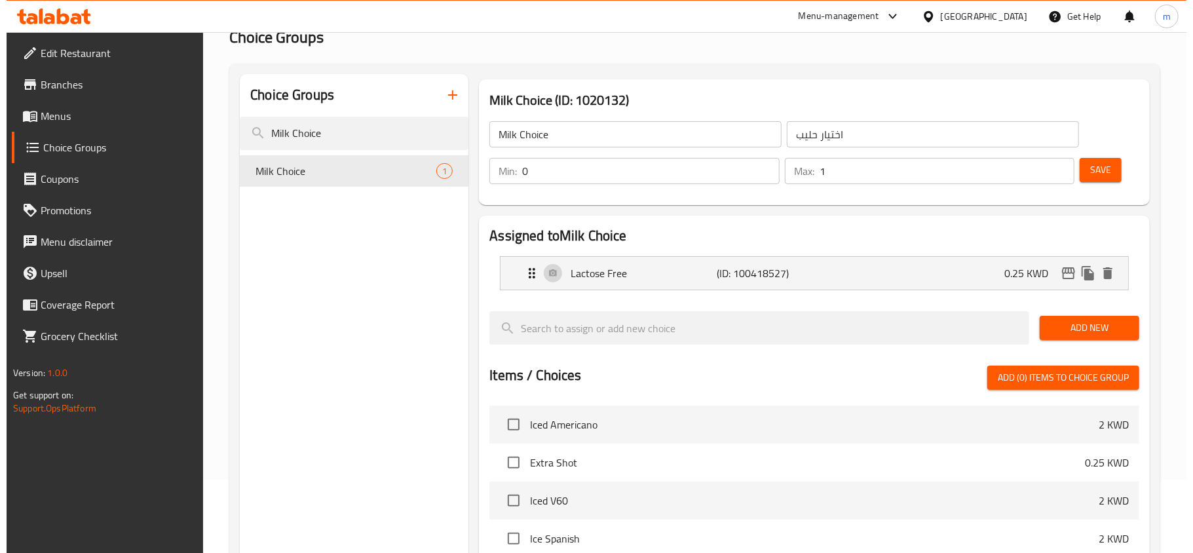
scroll to position [0, 0]
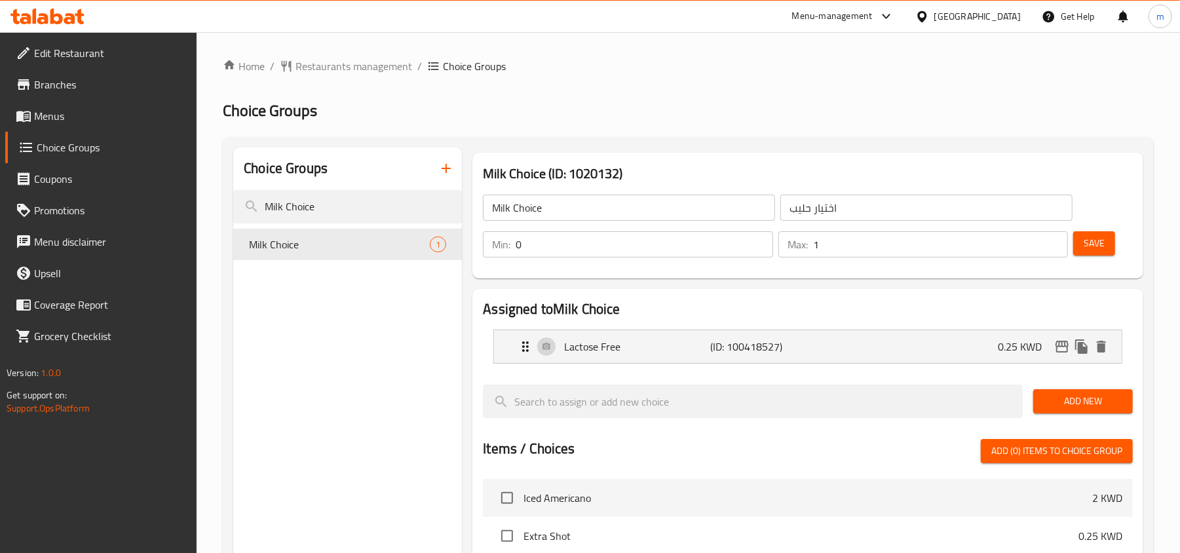
click at [718, 155] on div "Milk Choice (ID: 1020132) Milk Choice ​ اختيار حليب ​ Min: 0 ​ Max: 1 ​ Save" at bounding box center [807, 216] width 671 height 126
click at [309, 205] on input "Milk Choice" at bounding box center [347, 206] width 229 height 33
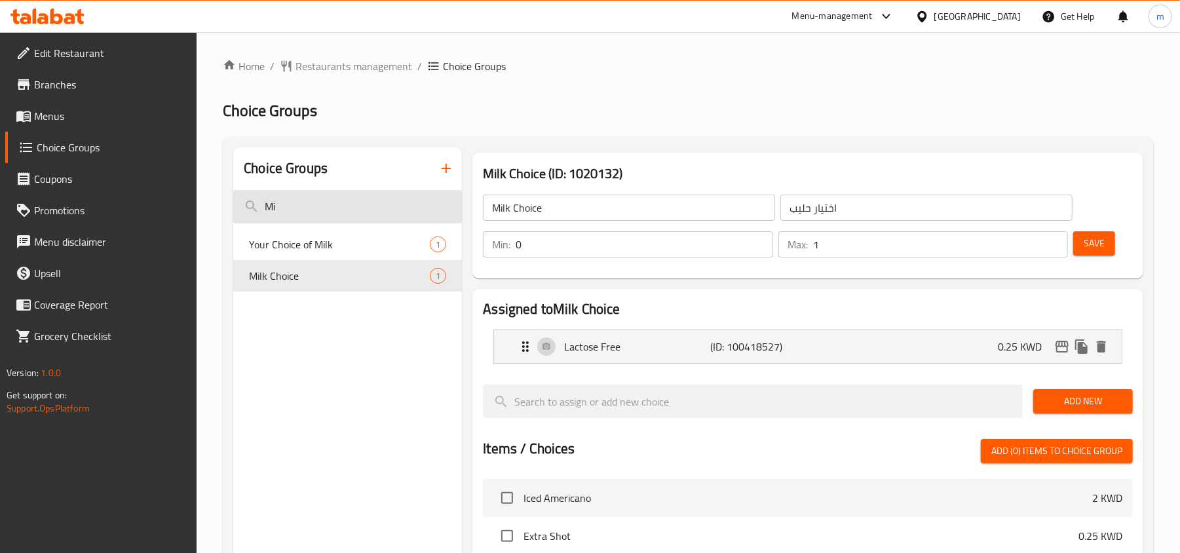
type input "M"
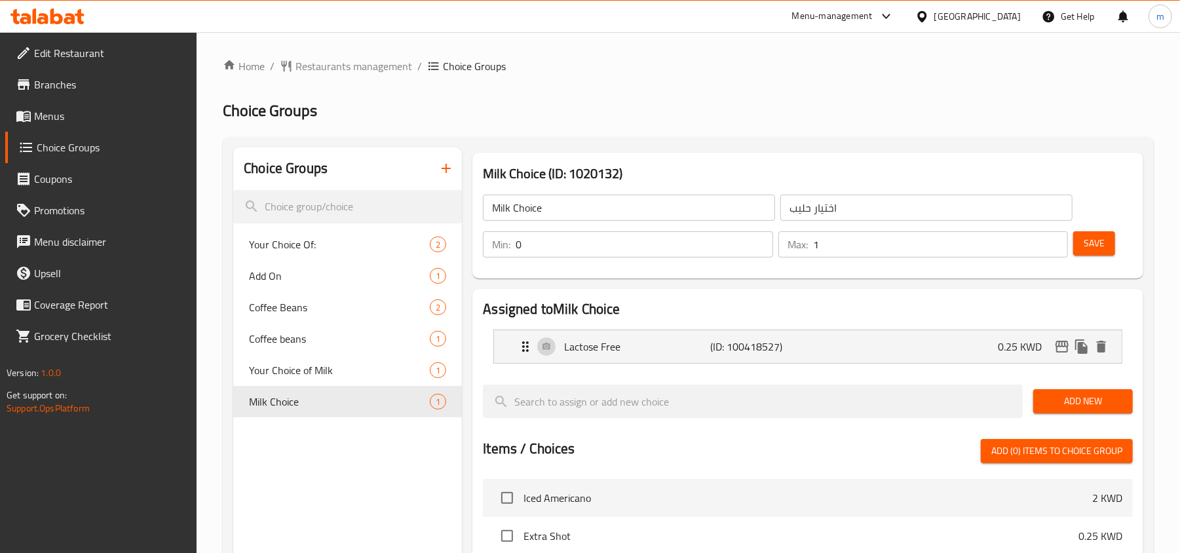
click at [549, 145] on div "Choice Groups Your Choice Of: 2 Add On 1 Coffee Beans 2 Coffee beans 1 Your Cho…" at bounding box center [688, 530] width 931 height 786
click at [1013, 29] on div "[GEOGRAPHIC_DATA]" at bounding box center [967, 16] width 126 height 31
click at [1009, 14] on div "Kuwait" at bounding box center [977, 16] width 86 height 14
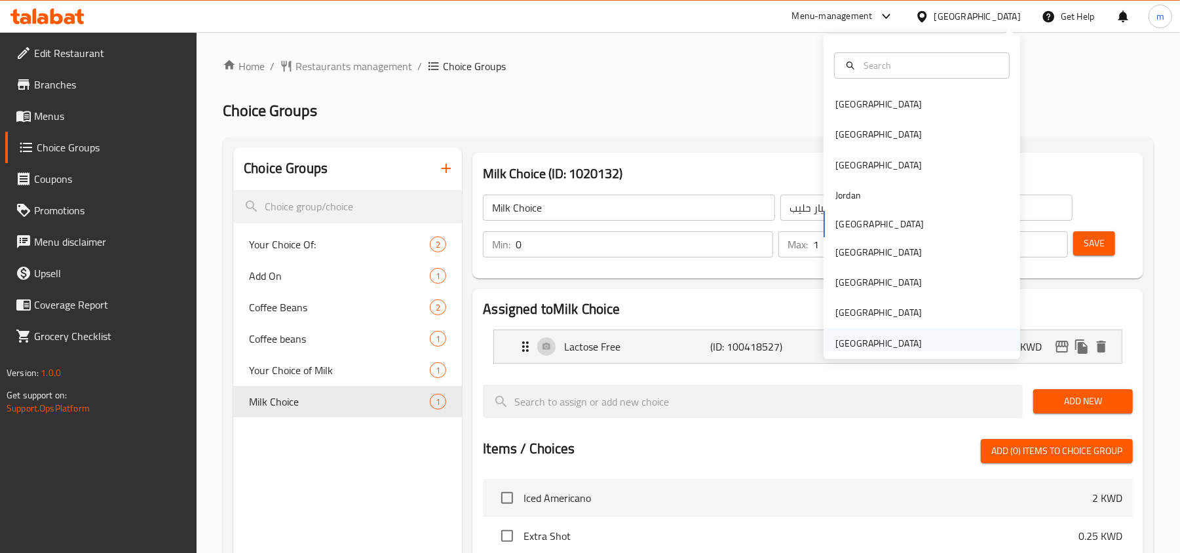
click at [849, 342] on div "United Arab Emirates" at bounding box center [878, 343] width 86 height 14
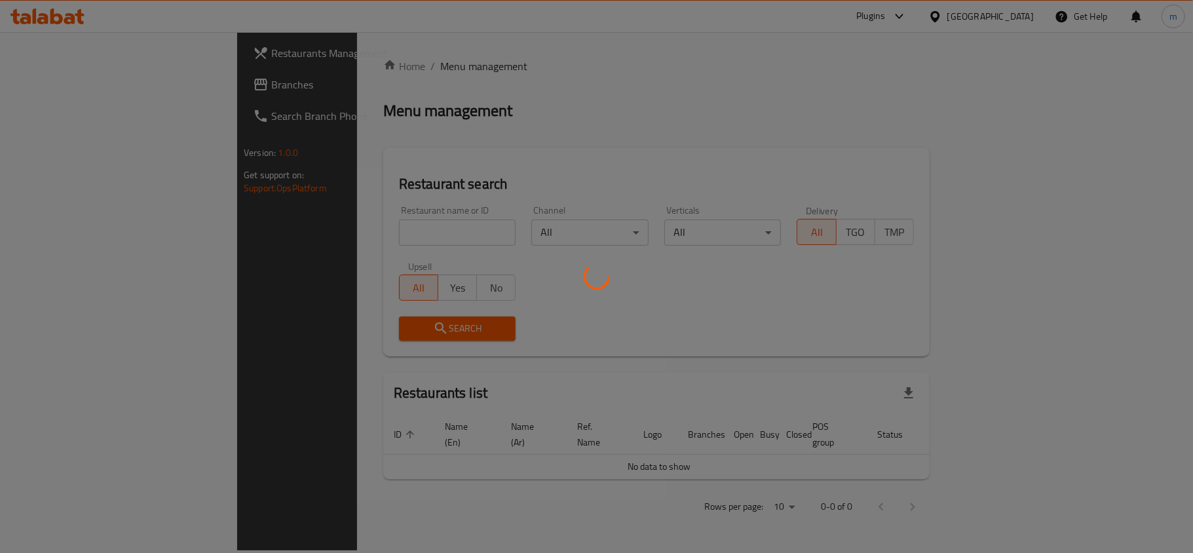
click at [126, 74] on div at bounding box center [596, 276] width 1193 height 553
click at [316, 144] on div at bounding box center [596, 276] width 1193 height 553
click at [493, 232] on div at bounding box center [596, 276] width 1193 height 553
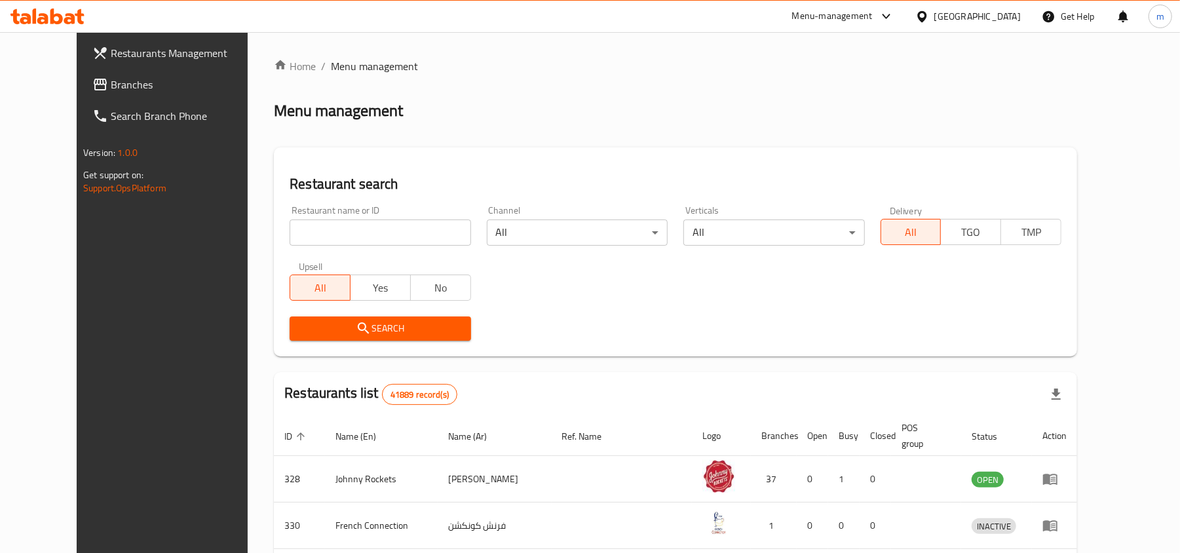
click at [111, 82] on span "Branches" at bounding box center [187, 85] width 153 height 16
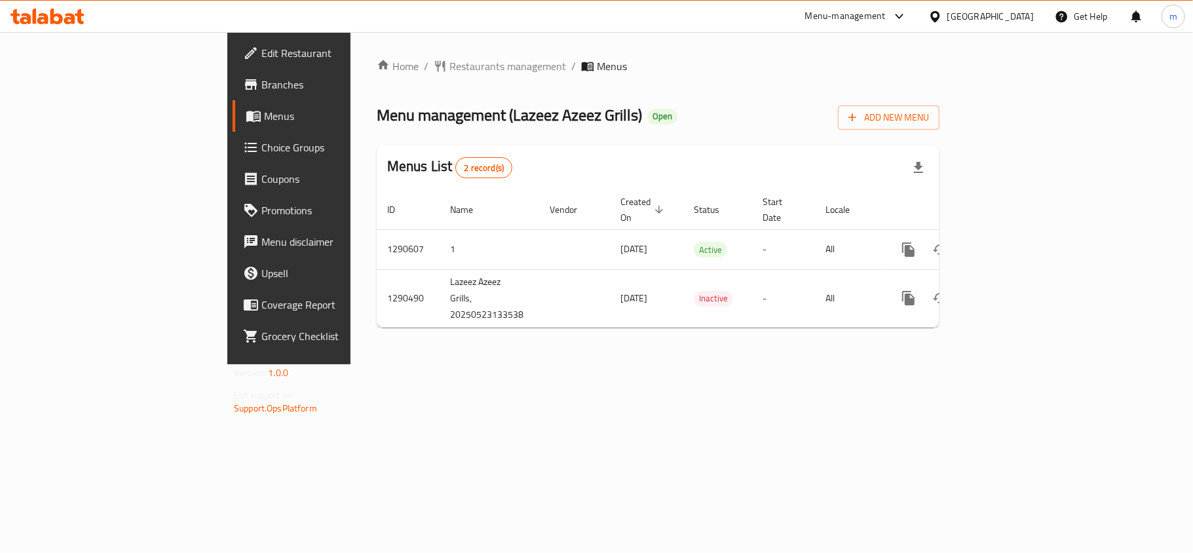
click at [679, 150] on div "Menus List 2 record(s)" at bounding box center [658, 167] width 563 height 45
click at [261, 140] on span "Choice Groups" at bounding box center [338, 148] width 155 height 16
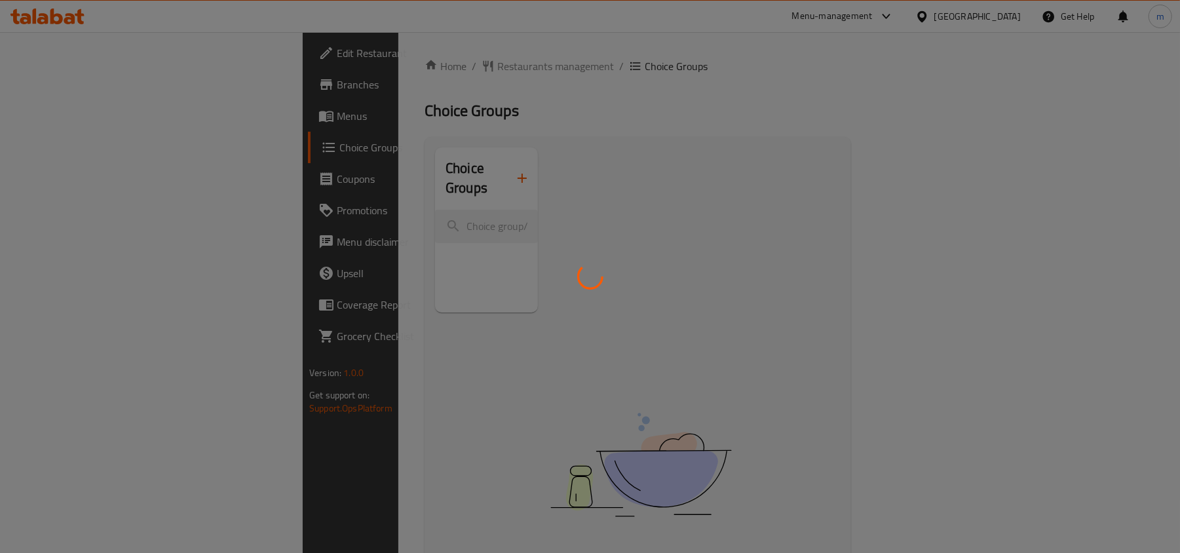
click at [345, 212] on div at bounding box center [590, 276] width 1180 height 553
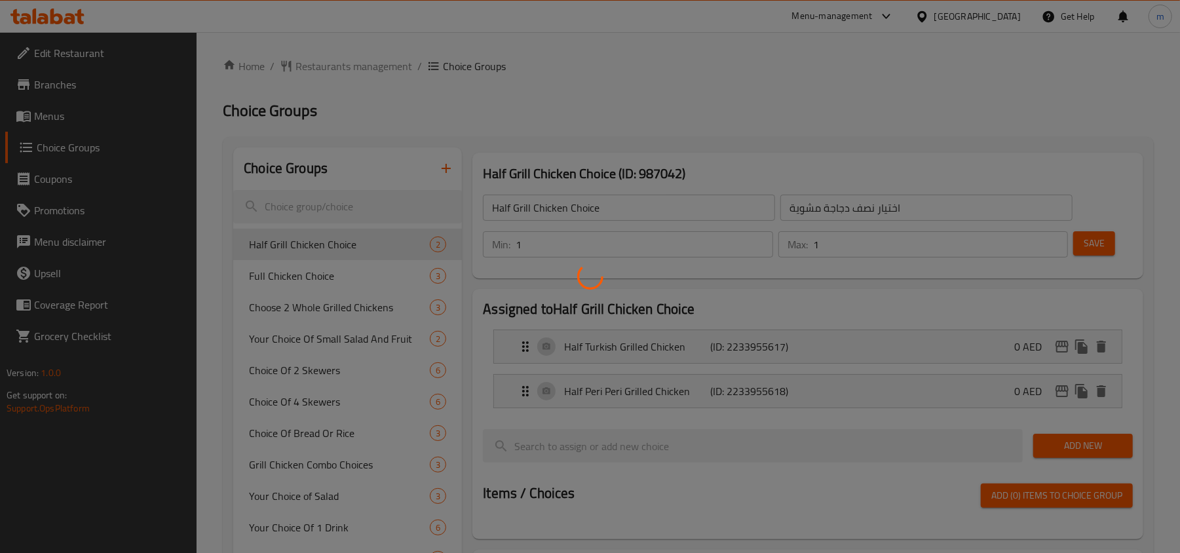
click at [345, 212] on div at bounding box center [590, 276] width 1180 height 553
click at [345, 206] on div at bounding box center [590, 276] width 1180 height 553
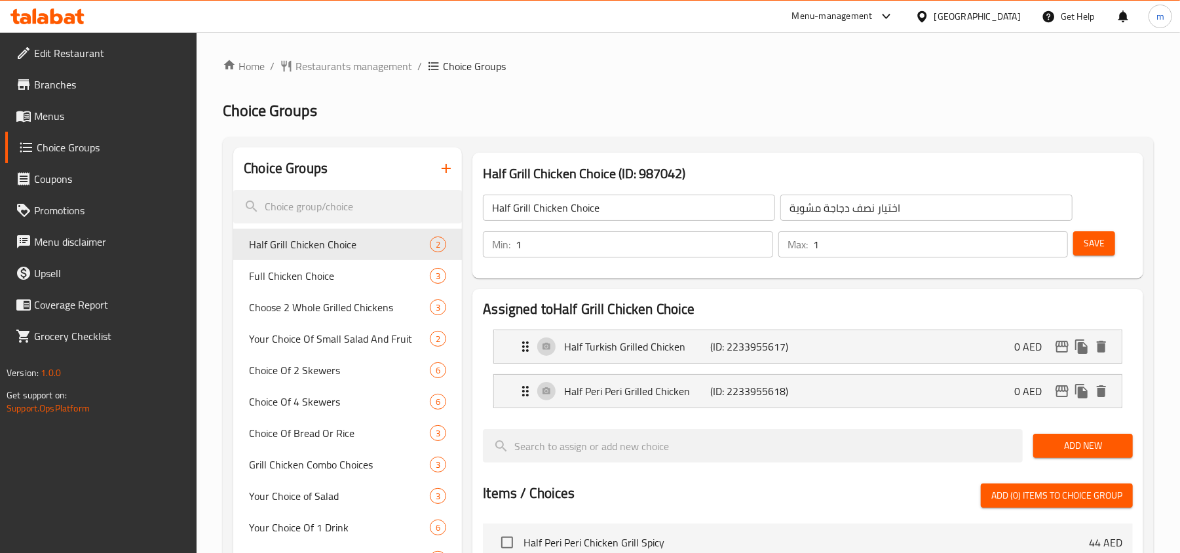
click at [345, 206] on input "search" at bounding box center [347, 206] width 229 height 33
click at [345, 205] on input "search" at bounding box center [347, 206] width 229 height 33
paste input "Choice Of Bread Or Rice"
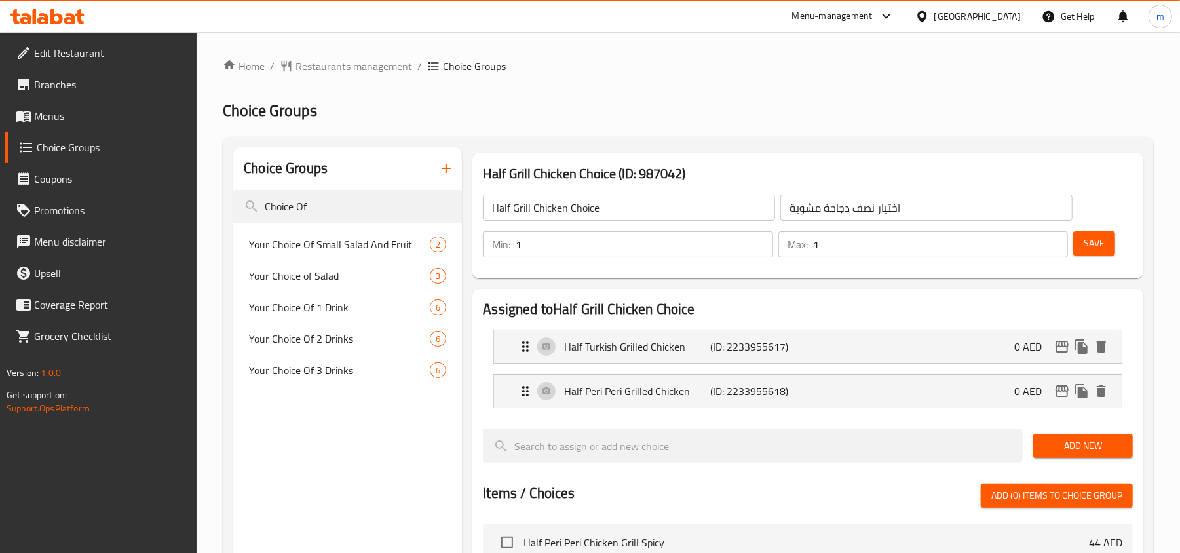
type input "Choice Of"
click at [84, 108] on span "Menus" at bounding box center [110, 116] width 153 height 16
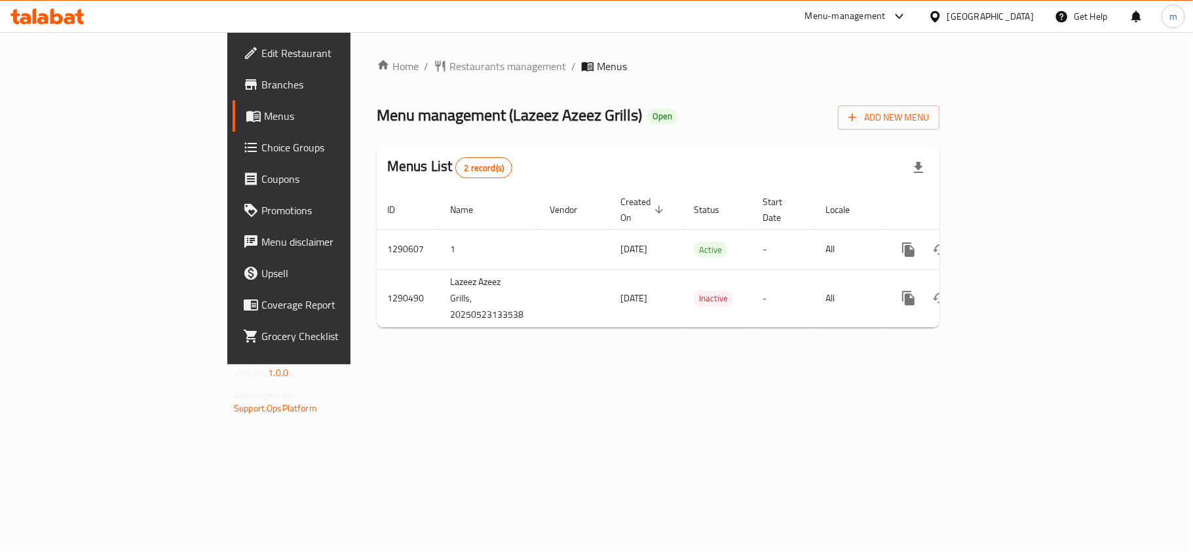
click at [261, 142] on span "Choice Groups" at bounding box center [338, 148] width 155 height 16
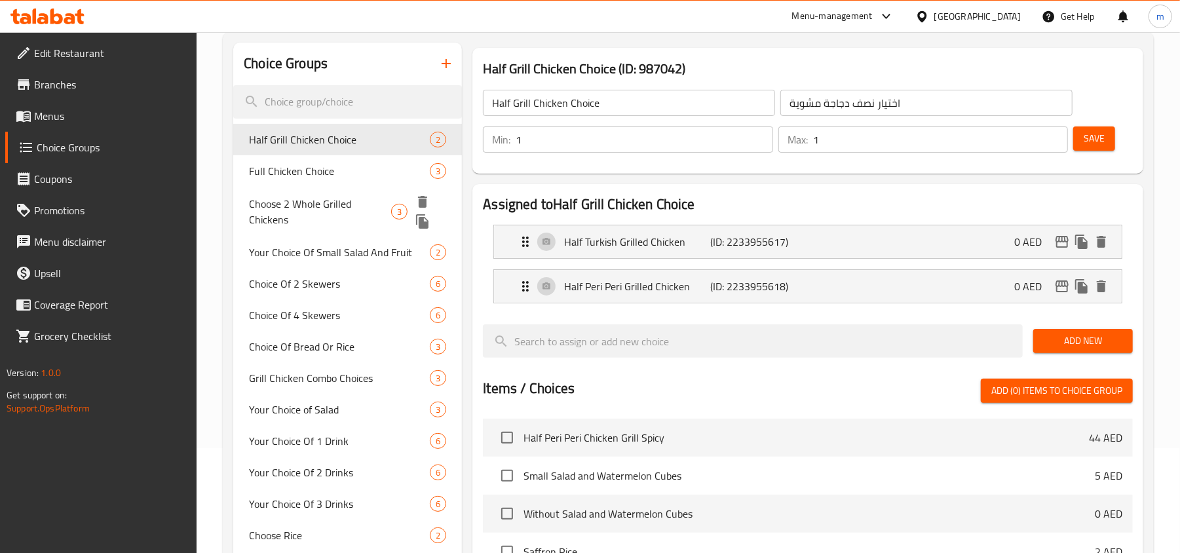
scroll to position [267, 0]
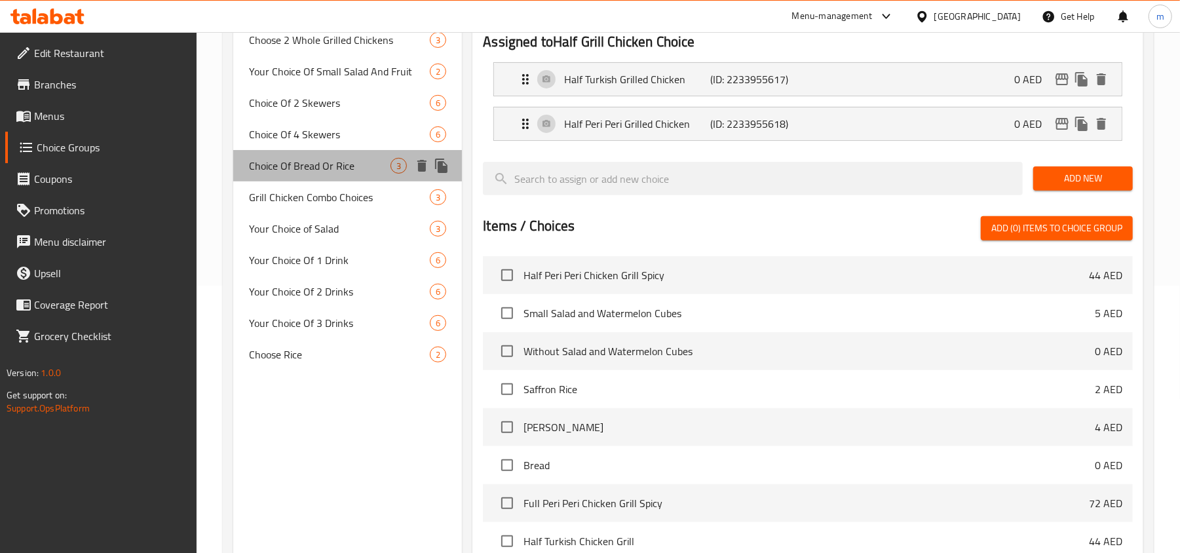
click at [320, 158] on span "Choice Of Bread Or Rice" at bounding box center [319, 166] width 141 height 16
type input "Choice Of Bread Or Rice"
type input "اختيار خبز أو أرز"
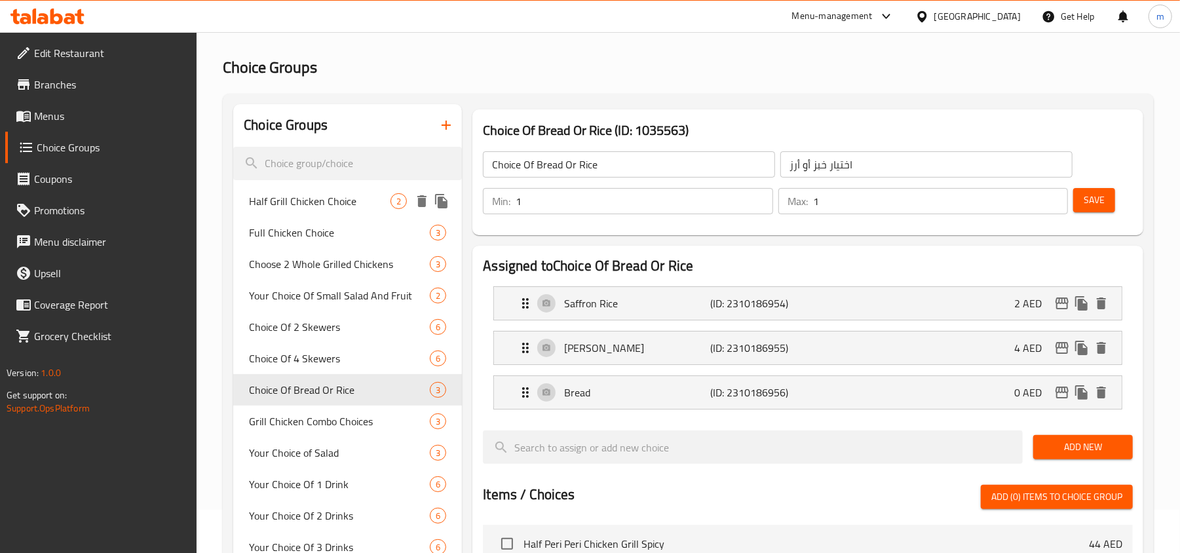
scroll to position [0, 0]
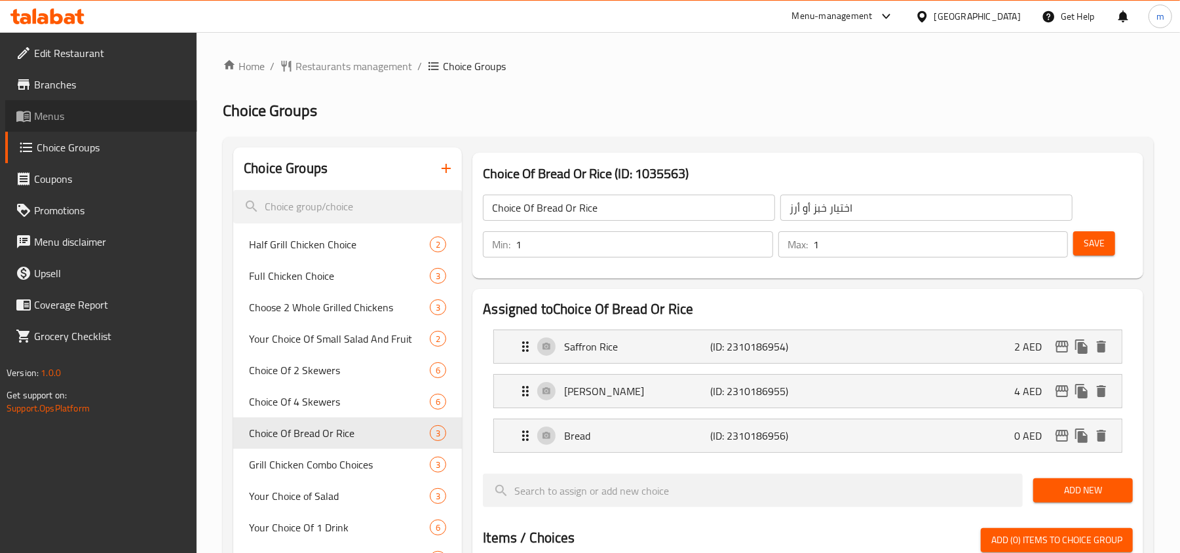
click at [77, 121] on span "Menus" at bounding box center [110, 116] width 153 height 16
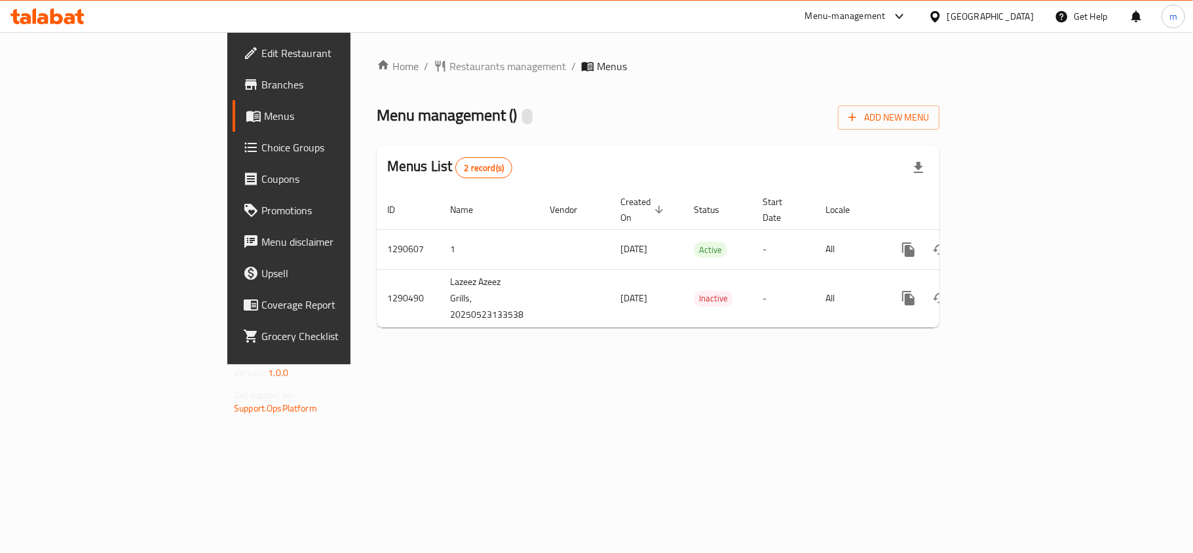
click at [588, 127] on div "Menu management ( ) Add New Menu" at bounding box center [658, 114] width 563 height 29
click at [954, 29] on div "[GEOGRAPHIC_DATA]" at bounding box center [981, 16] width 126 height 31
click at [957, 21] on div "[GEOGRAPHIC_DATA]" at bounding box center [990, 16] width 86 height 14
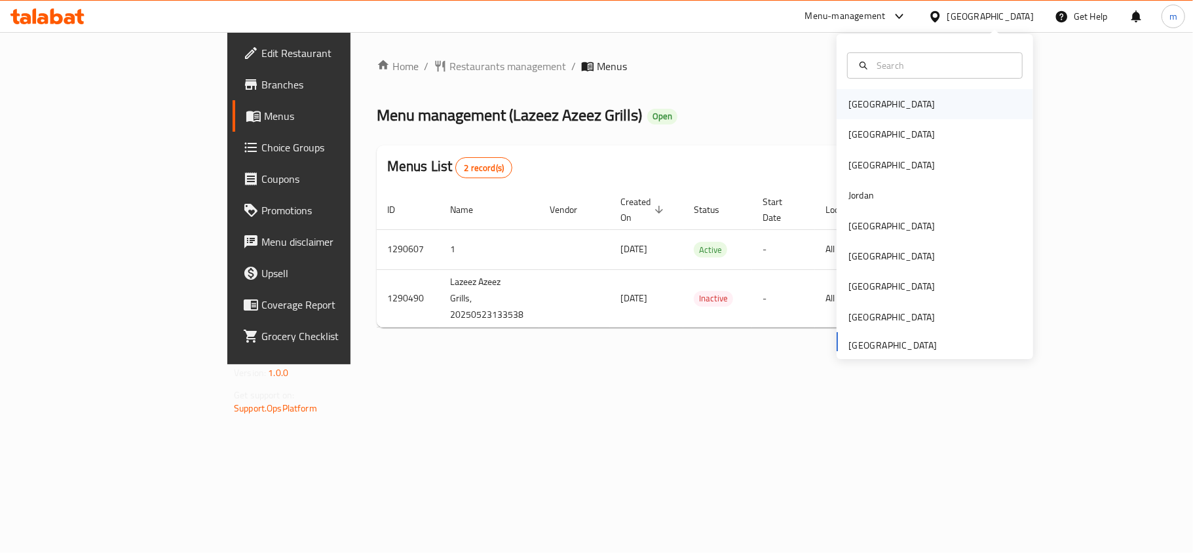
click at [865, 105] on div "Bahrain" at bounding box center [891, 104] width 86 height 14
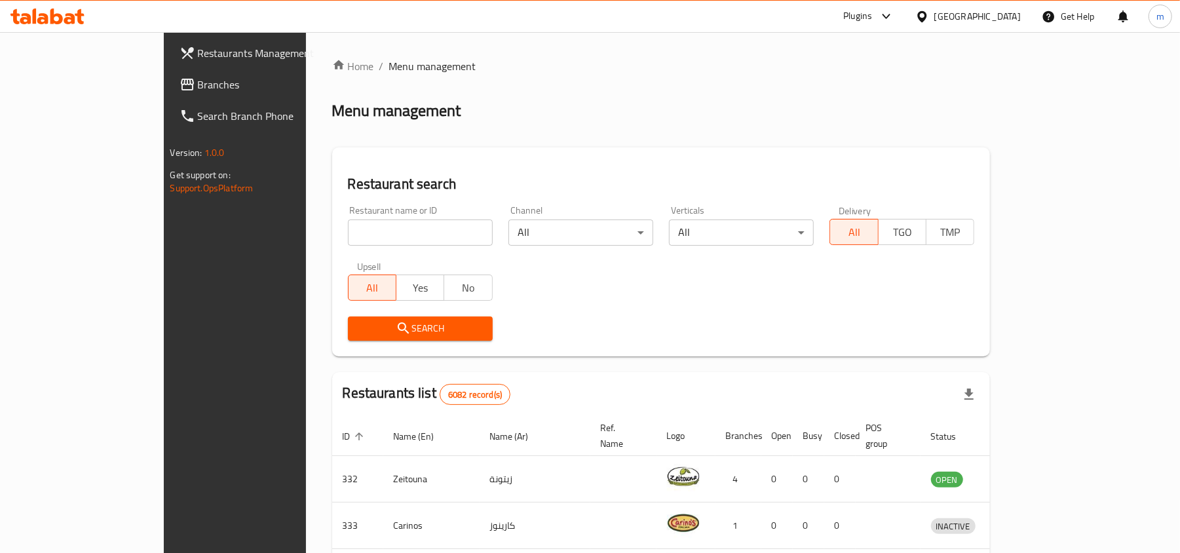
click at [198, 79] on span "Branches" at bounding box center [274, 85] width 153 height 16
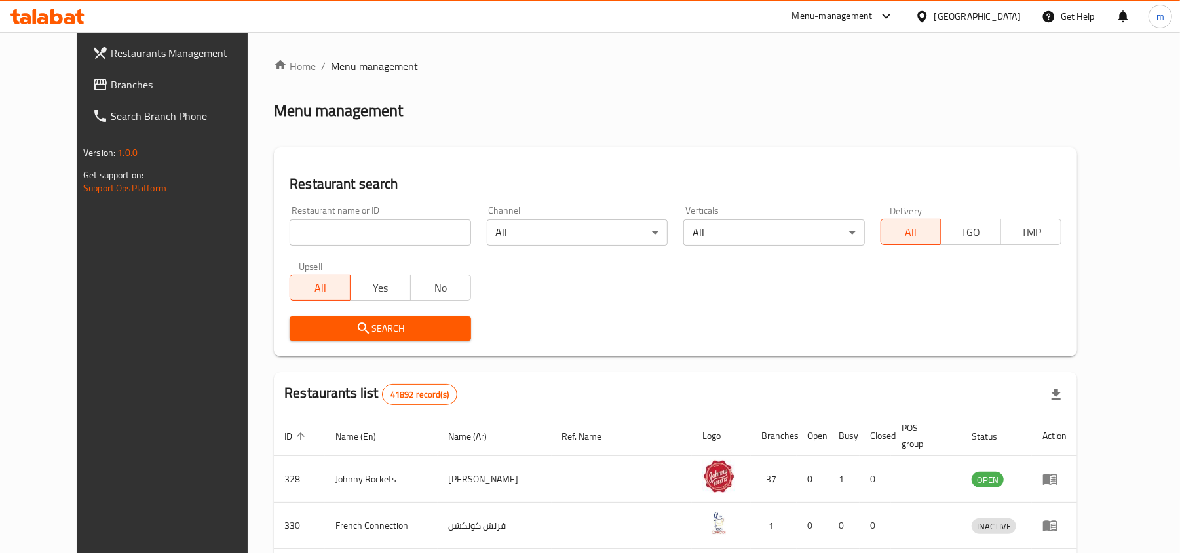
click at [111, 81] on span "Branches" at bounding box center [187, 85] width 153 height 16
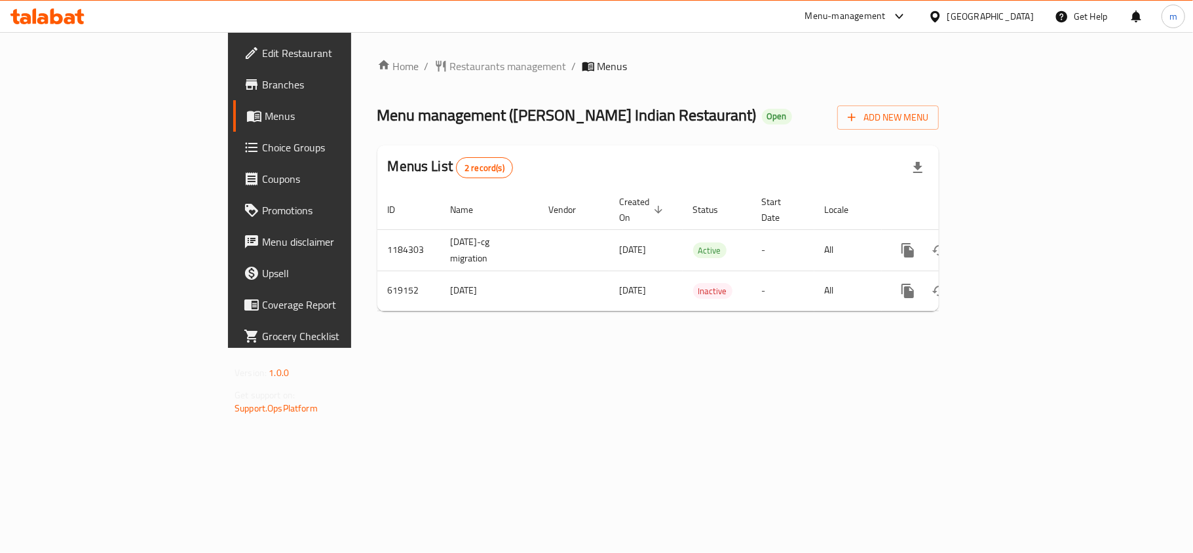
click at [66, 14] on icon at bounding box center [69, 18] width 11 height 11
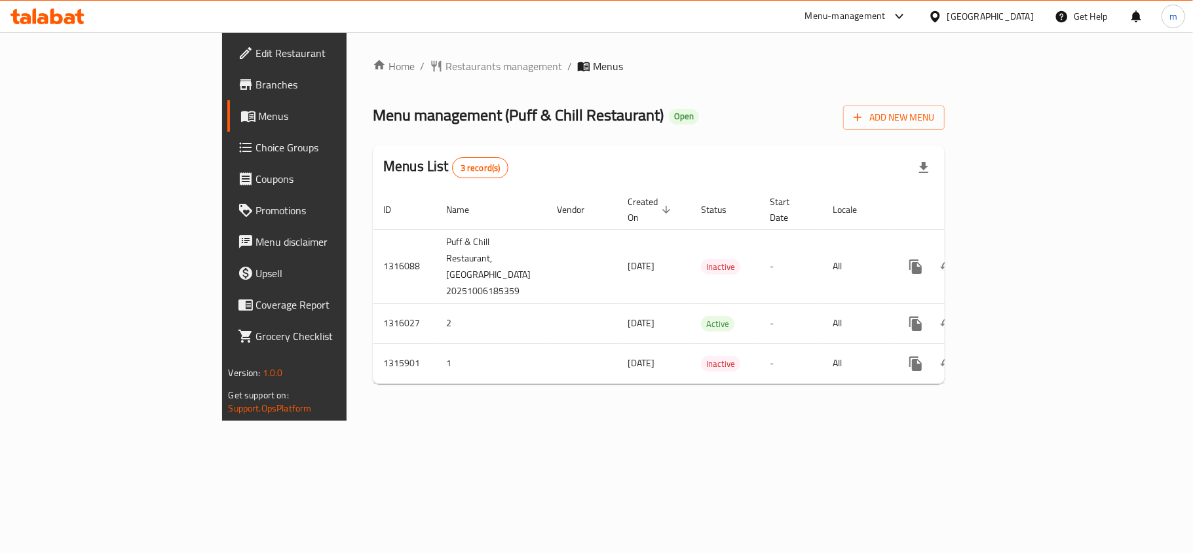
click at [68, 16] on icon at bounding box center [47, 17] width 74 height 16
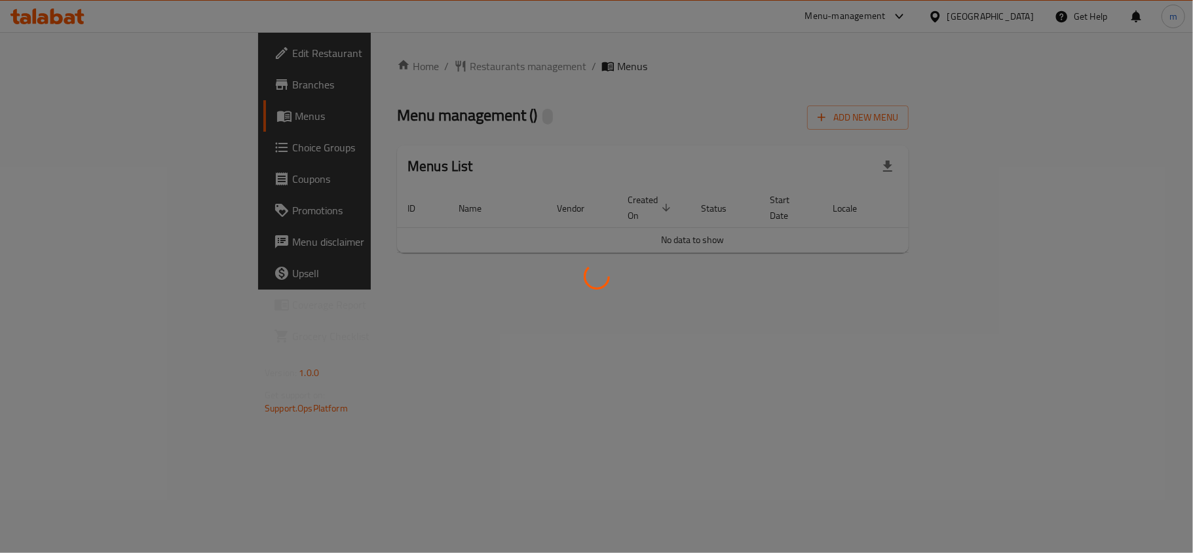
click at [1005, 14] on div at bounding box center [596, 276] width 1193 height 553
click at [1004, 14] on div at bounding box center [596, 276] width 1193 height 553
click at [1003, 14] on div at bounding box center [596, 276] width 1193 height 553
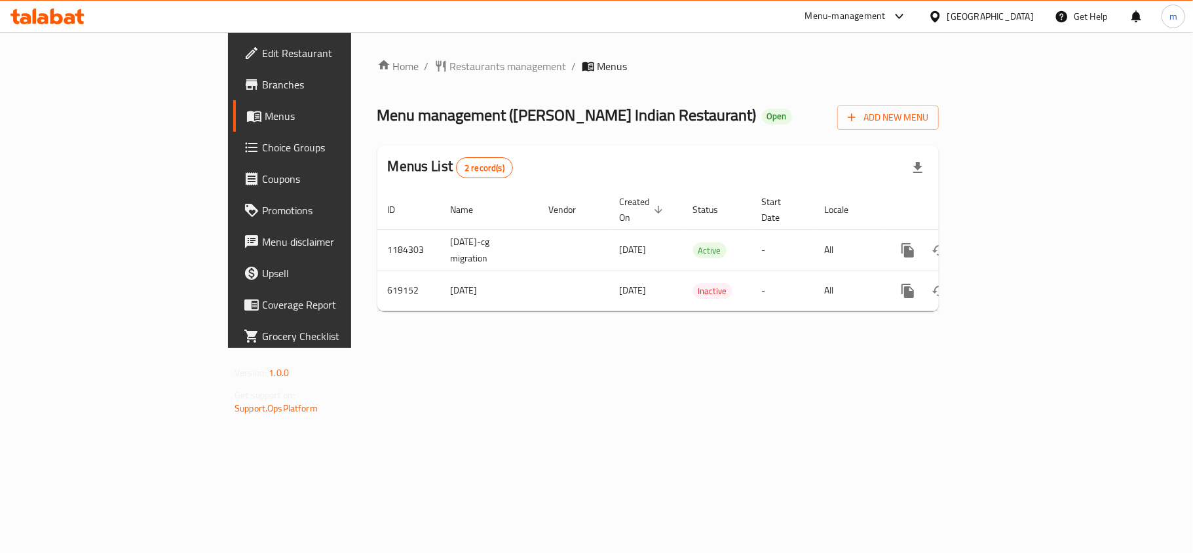
click at [1003, 14] on div "[GEOGRAPHIC_DATA]" at bounding box center [990, 16] width 86 height 14
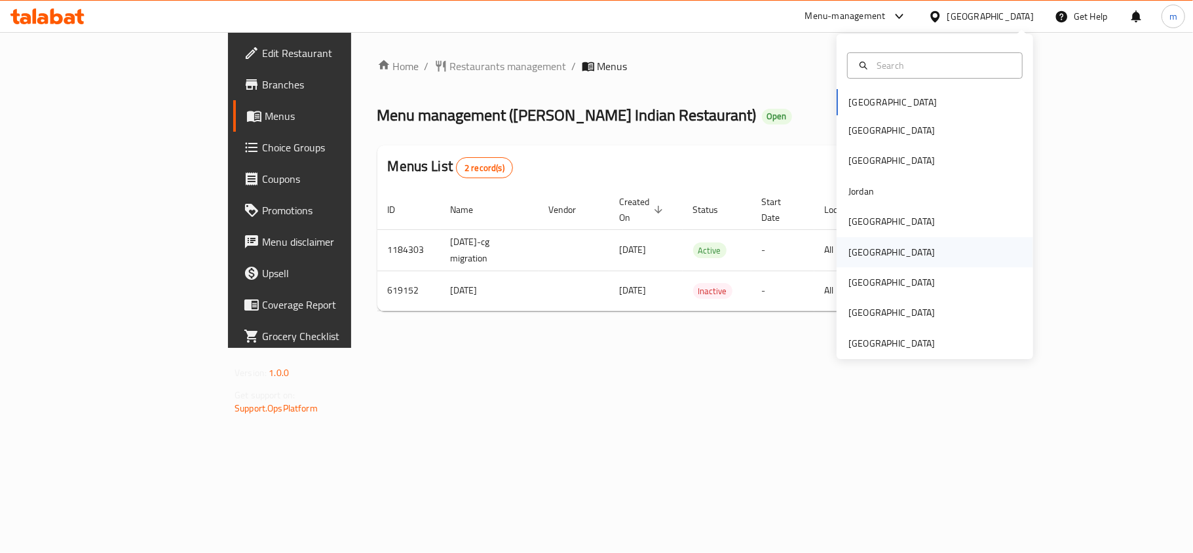
click at [881, 252] on div "[GEOGRAPHIC_DATA]" at bounding box center [934, 252] width 196 height 30
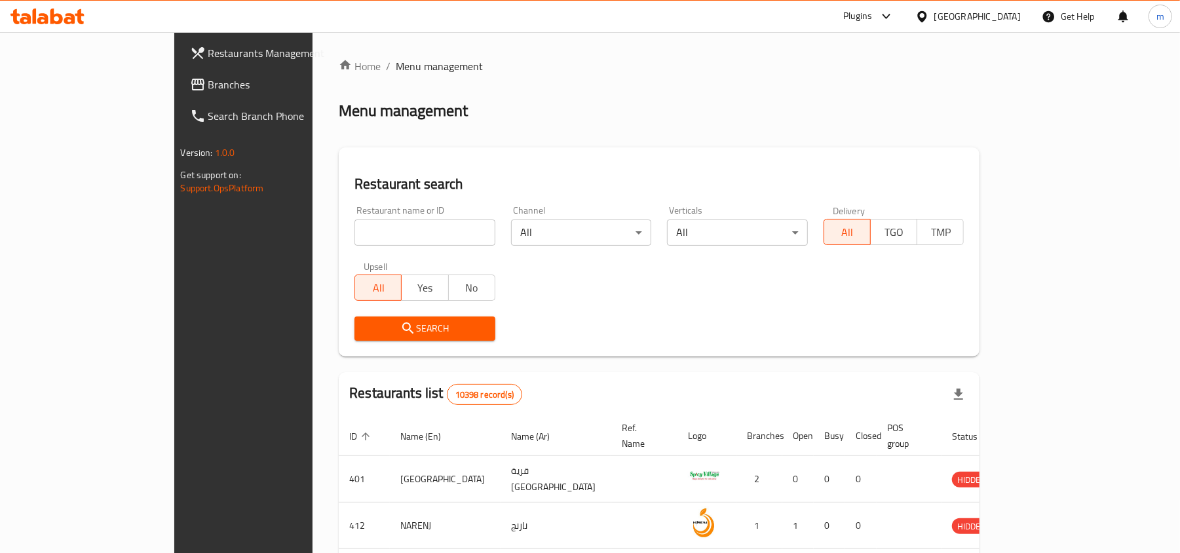
click at [208, 81] on span "Branches" at bounding box center [284, 85] width 153 height 16
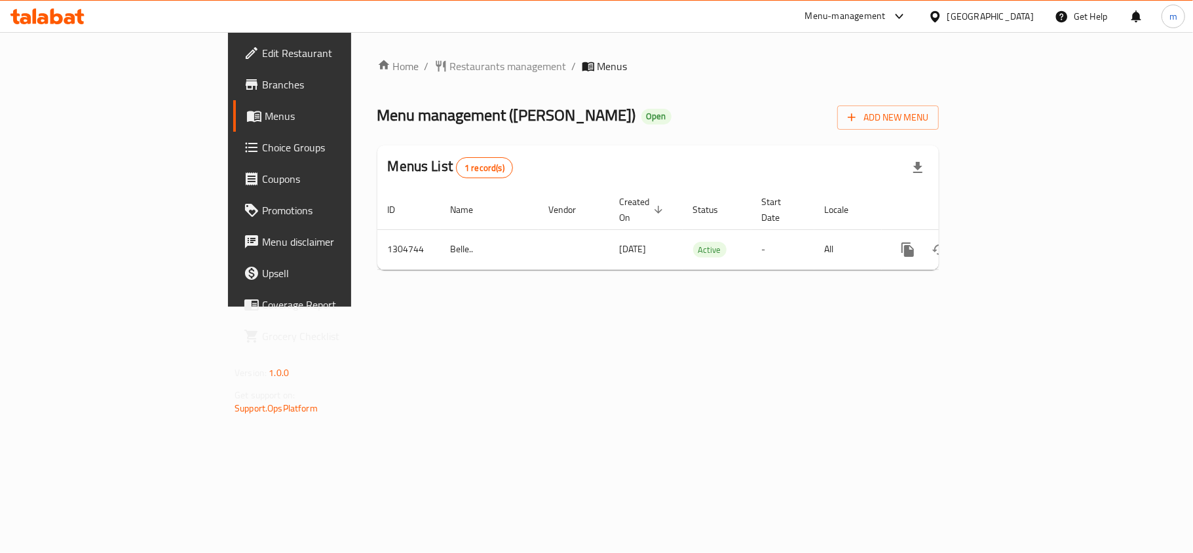
click at [72, 22] on icon at bounding box center [69, 18] width 11 height 11
click at [26, 24] on icon at bounding box center [25, 18] width 11 height 11
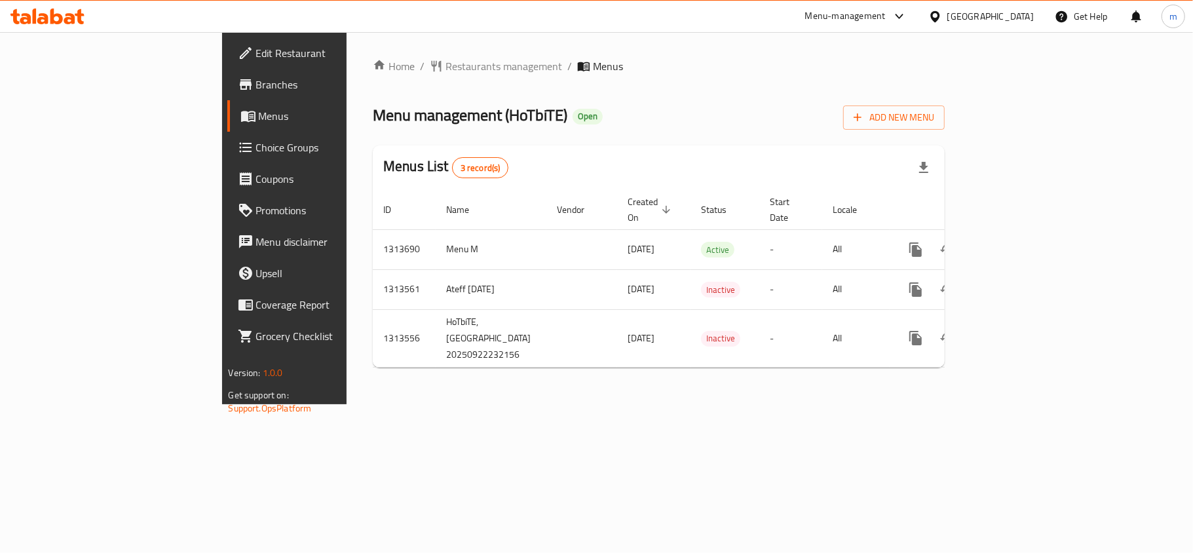
click at [50, 13] on icon at bounding box center [56, 17] width 12 height 16
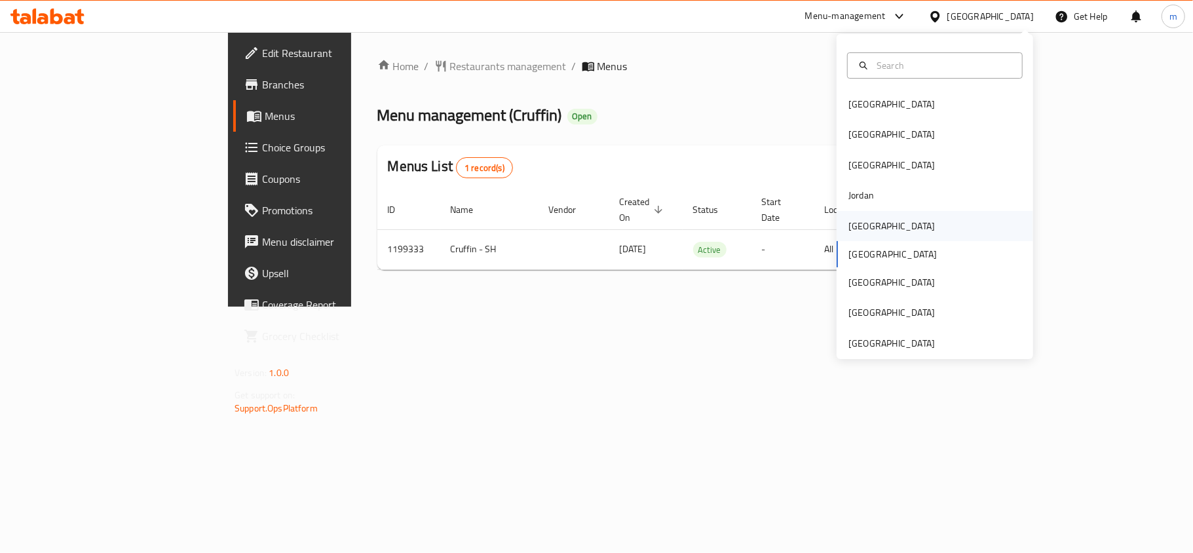
click at [855, 219] on div "[GEOGRAPHIC_DATA]" at bounding box center [891, 226] width 86 height 14
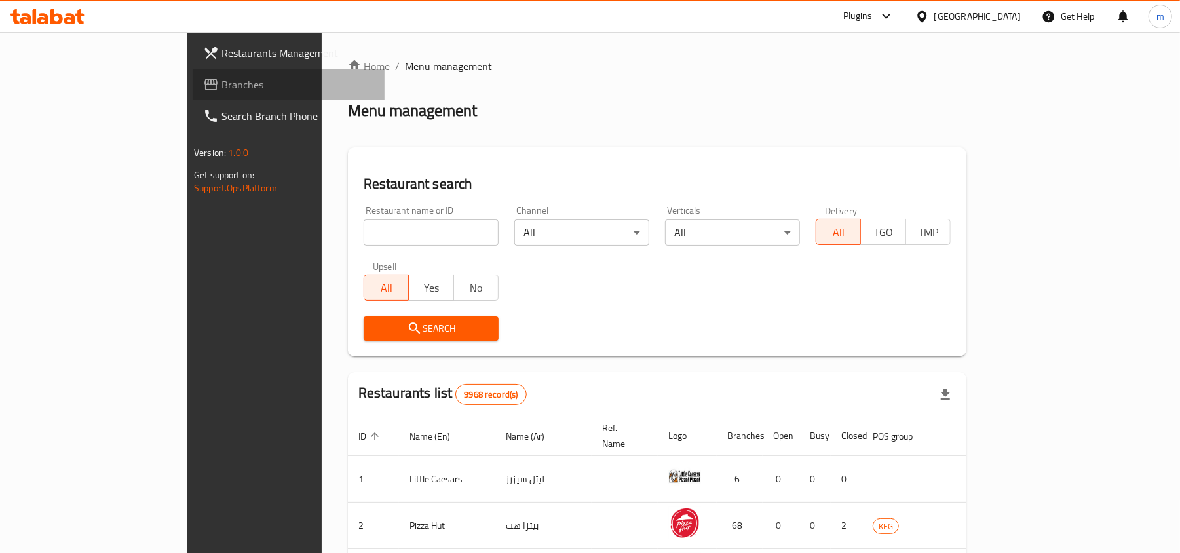
click at [193, 73] on link "Branches" at bounding box center [289, 84] width 192 height 31
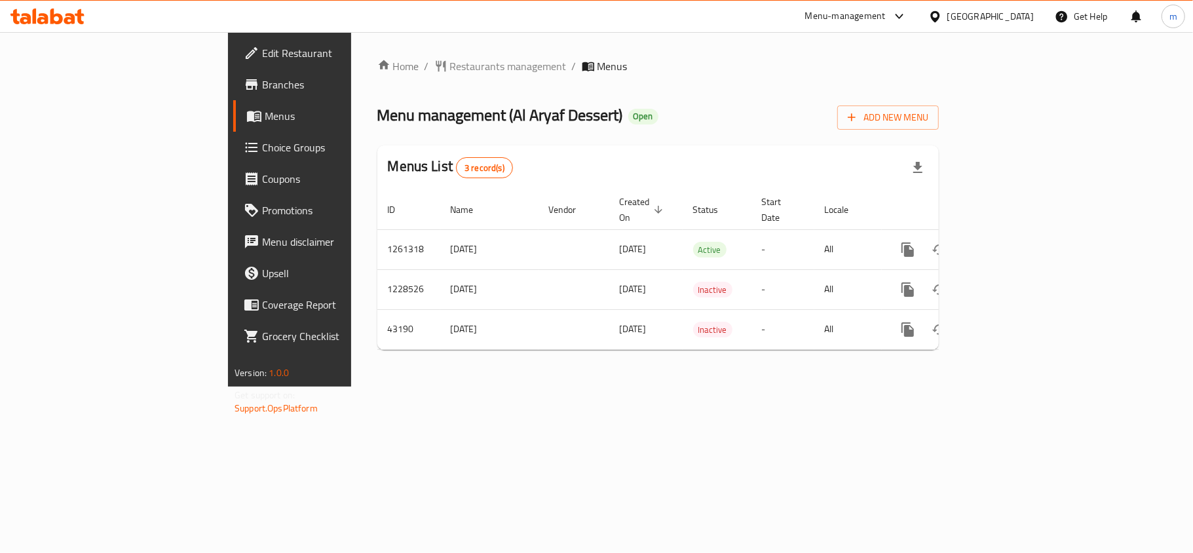
click at [984, 9] on div "[GEOGRAPHIC_DATA]" at bounding box center [981, 16] width 126 height 31
click at [1007, 17] on div "[GEOGRAPHIC_DATA]" at bounding box center [990, 16] width 86 height 14
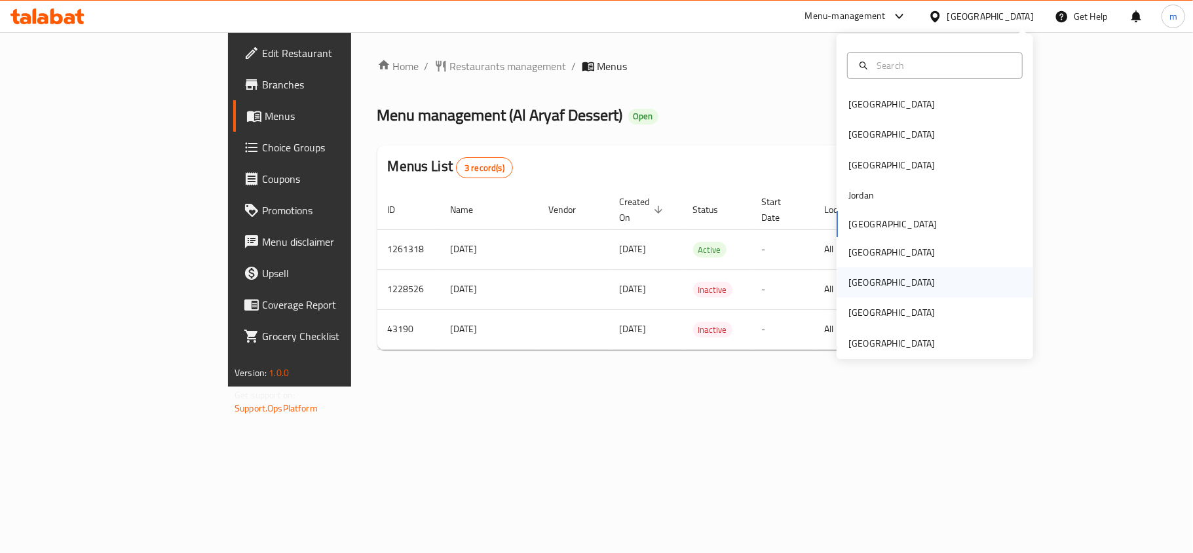
click at [863, 276] on div "[GEOGRAPHIC_DATA]" at bounding box center [891, 282] width 107 height 30
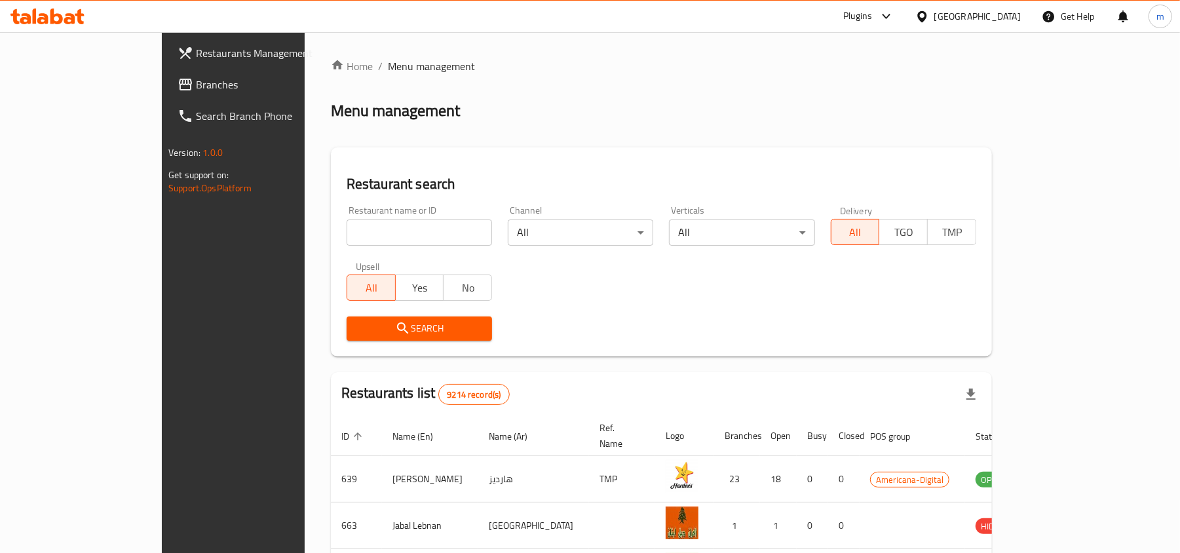
drag, startPoint x: 69, startPoint y: 79, endPoint x: 4, endPoint y: 90, distance: 66.5
click at [196, 79] on span "Branches" at bounding box center [272, 85] width 153 height 16
